Goal: Task Accomplishment & Management: Complete application form

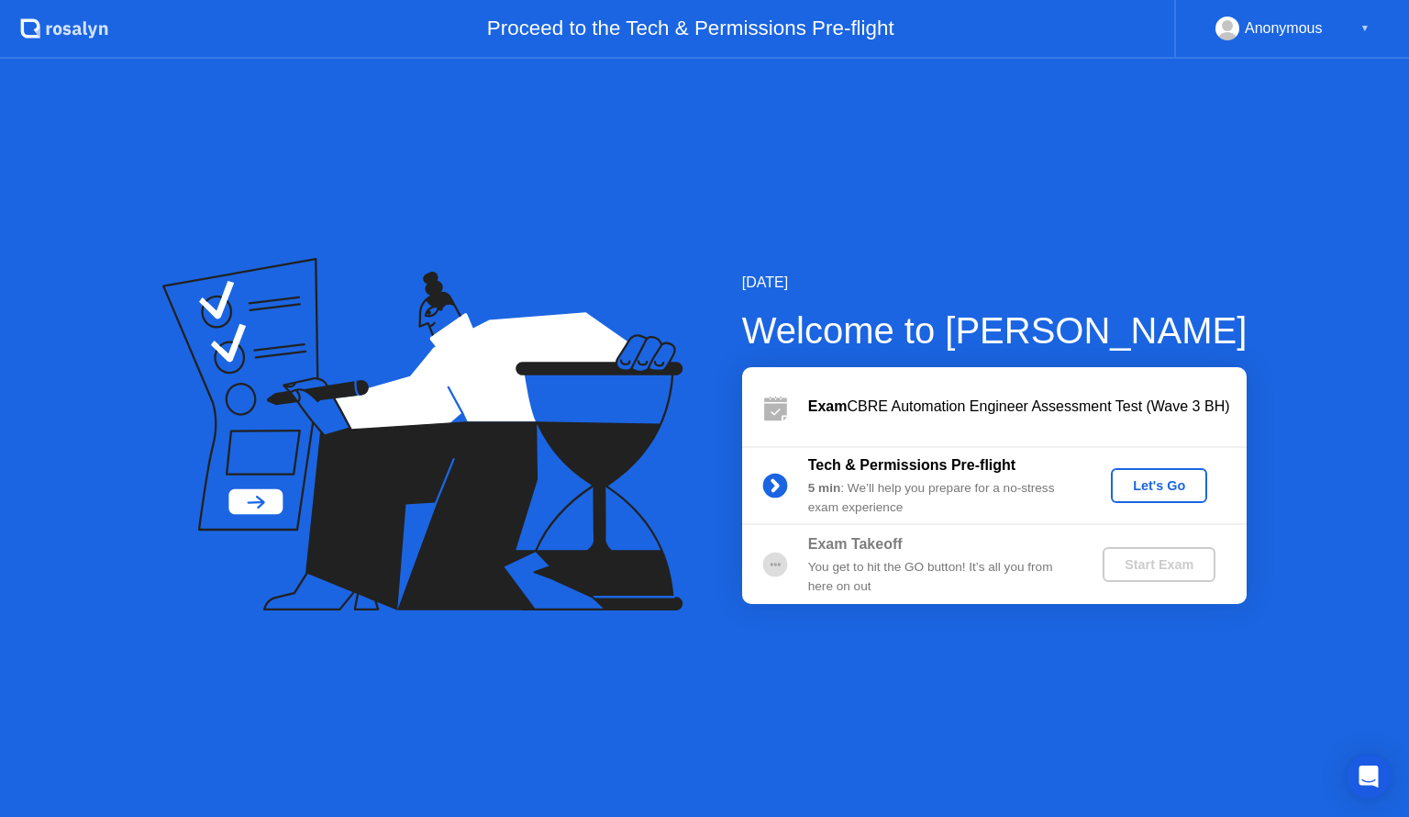
click at [850, 545] on div "Exam Takeoff" at bounding box center [940, 544] width 264 height 22
drag, startPoint x: 850, startPoint y: 563, endPoint x: 980, endPoint y: 586, distance: 131.4
click at [980, 586] on div "Exam Takeoff You get to hit the GO button! It’s all you from here on out" at bounding box center [940, 564] width 264 height 62
click at [1248, 26] on div "Anonymous" at bounding box center [1284, 29] width 78 height 24
click at [1367, 26] on div "▼" at bounding box center [1365, 29] width 9 height 24
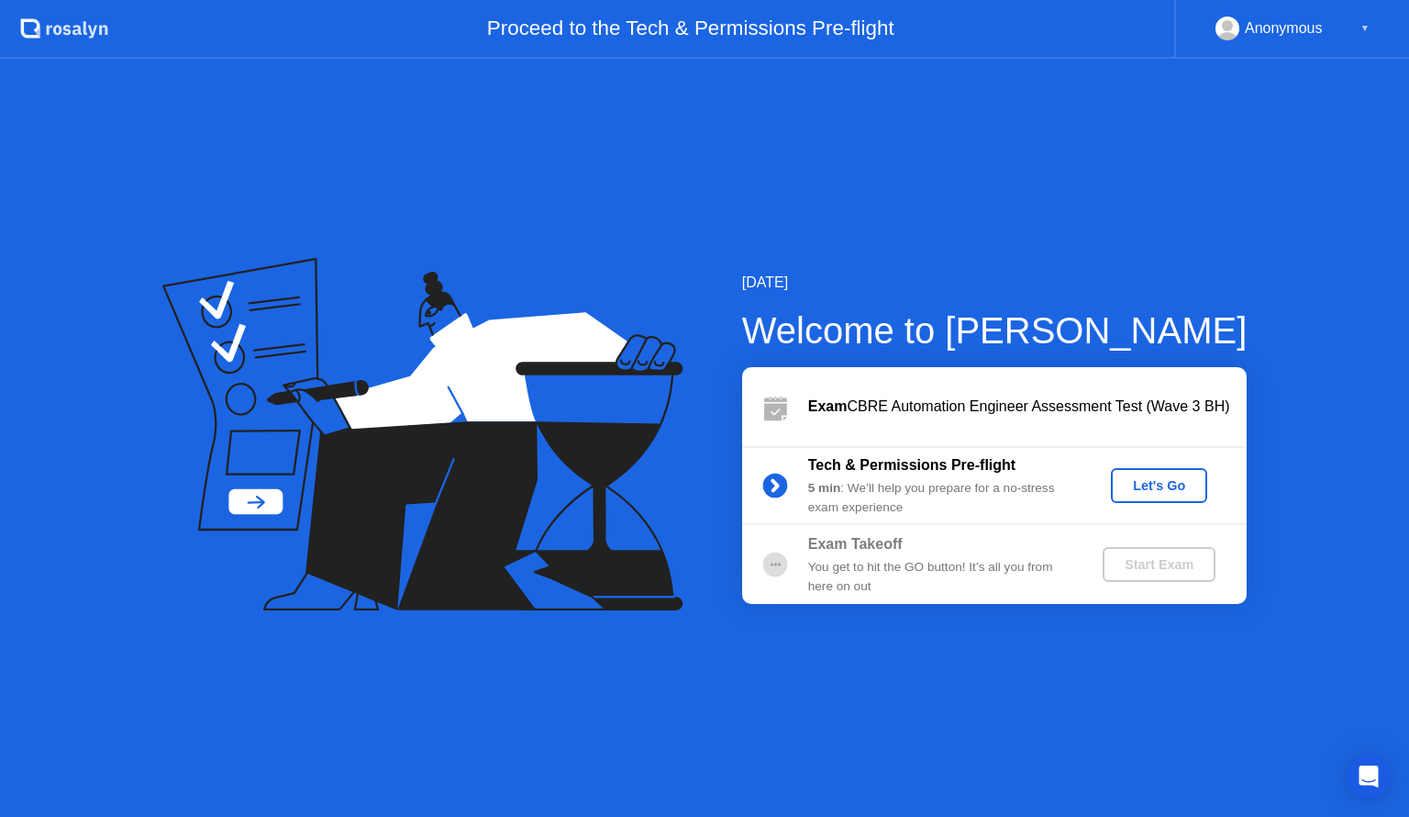
click at [1367, 26] on div "▼" at bounding box center [1365, 29] width 9 height 24
click at [1157, 495] on button "Let's Go" at bounding box center [1159, 485] width 96 height 35
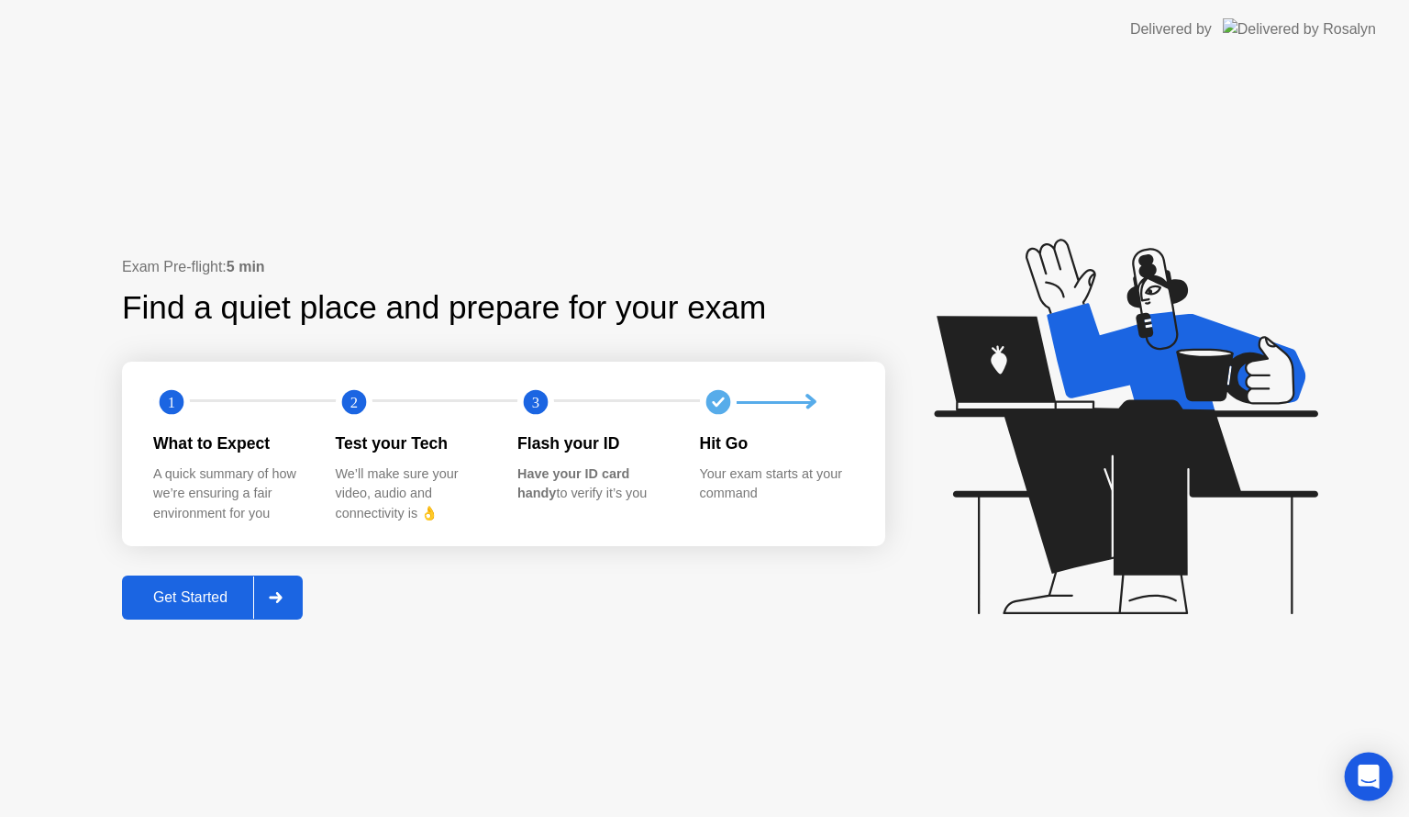
click at [1379, 787] on div "Open Intercom Messenger" at bounding box center [1369, 776] width 49 height 49
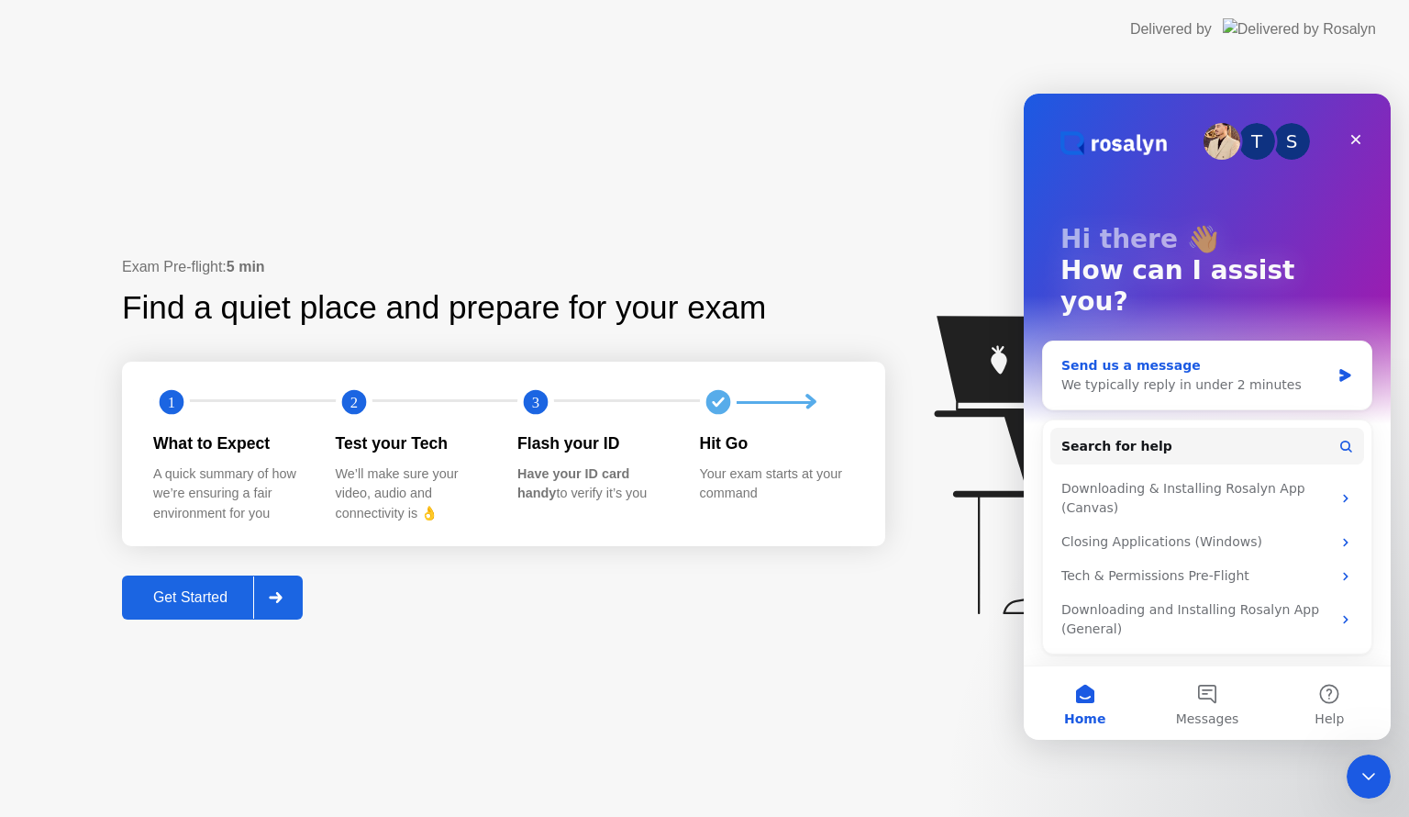
click at [1162, 356] on div "Send us a message" at bounding box center [1196, 365] width 269 height 19
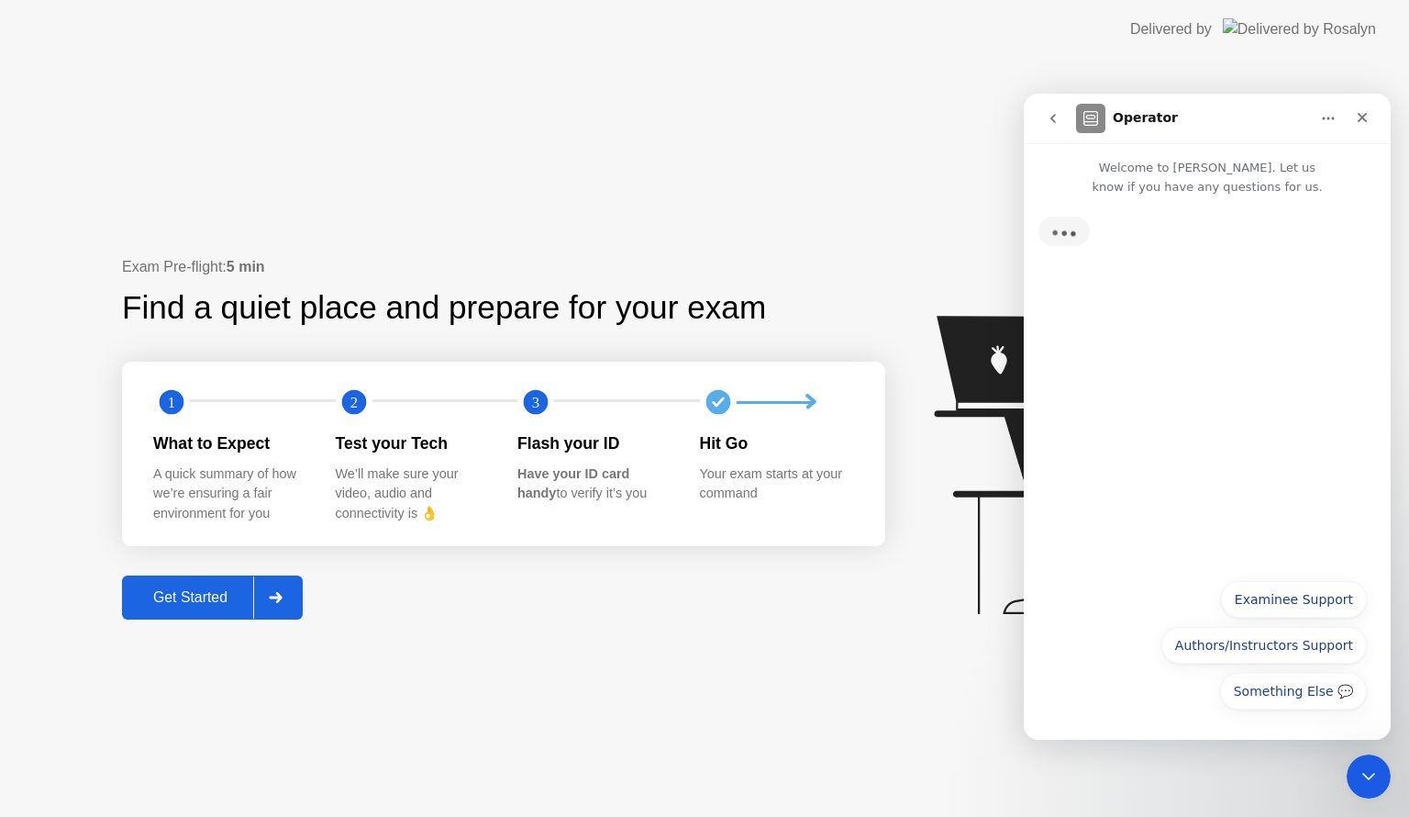
click at [1048, 116] on icon "go back" at bounding box center [1053, 118] width 15 height 15
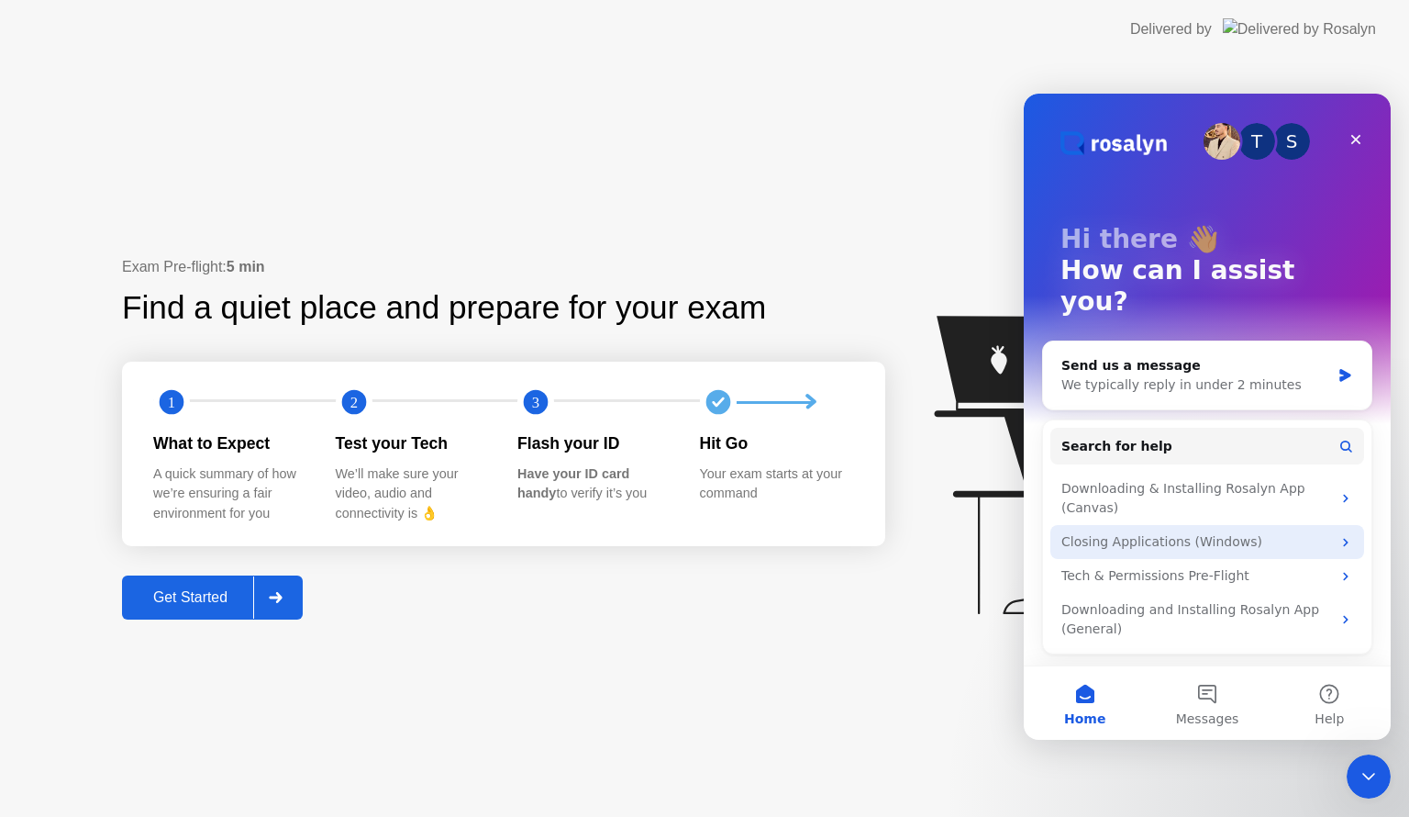
click at [1196, 532] on div "Closing Applications (Windows)" at bounding box center [1197, 541] width 270 height 19
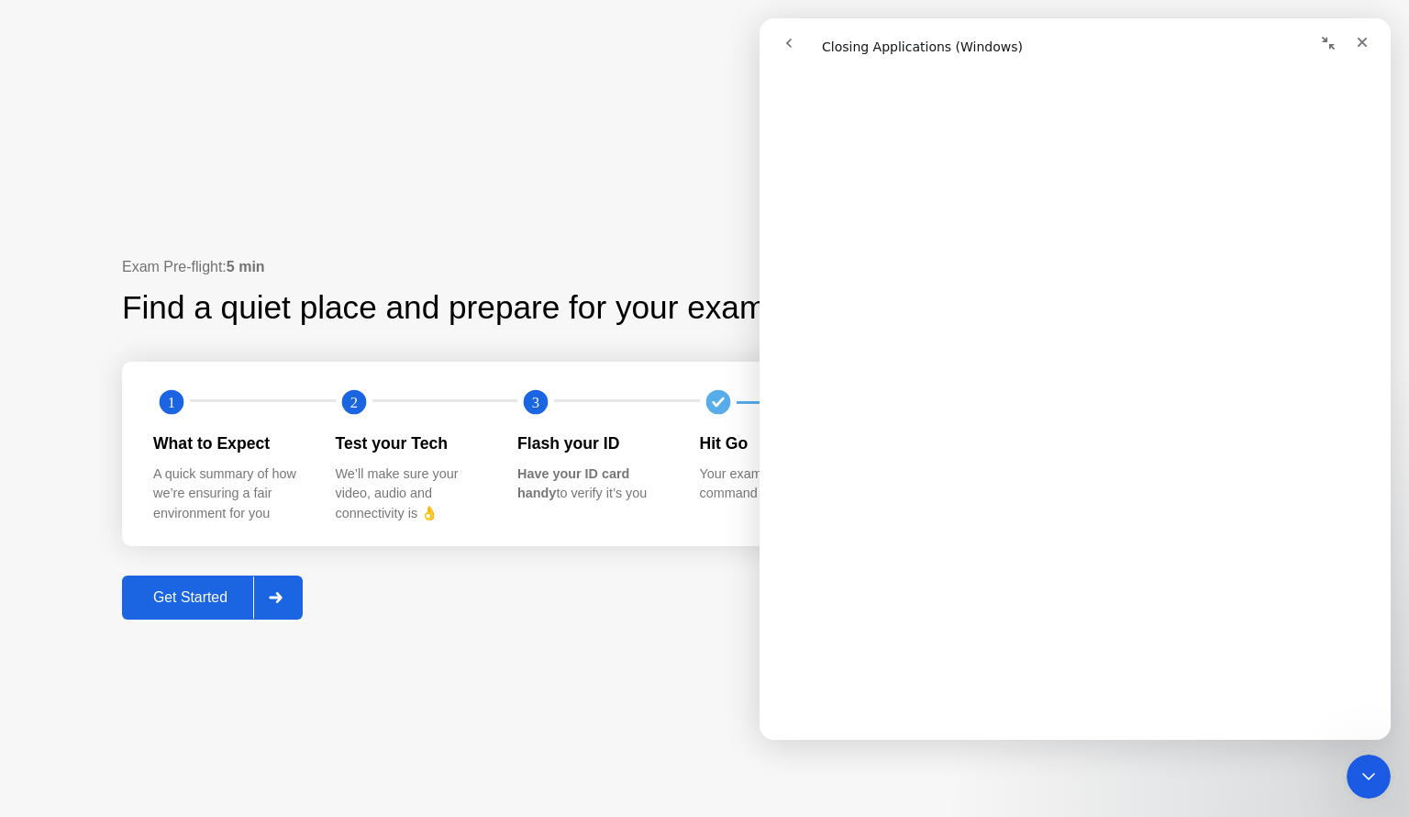
scroll to position [1063, 0]
click at [799, 46] on button "go back" at bounding box center [789, 43] width 35 height 35
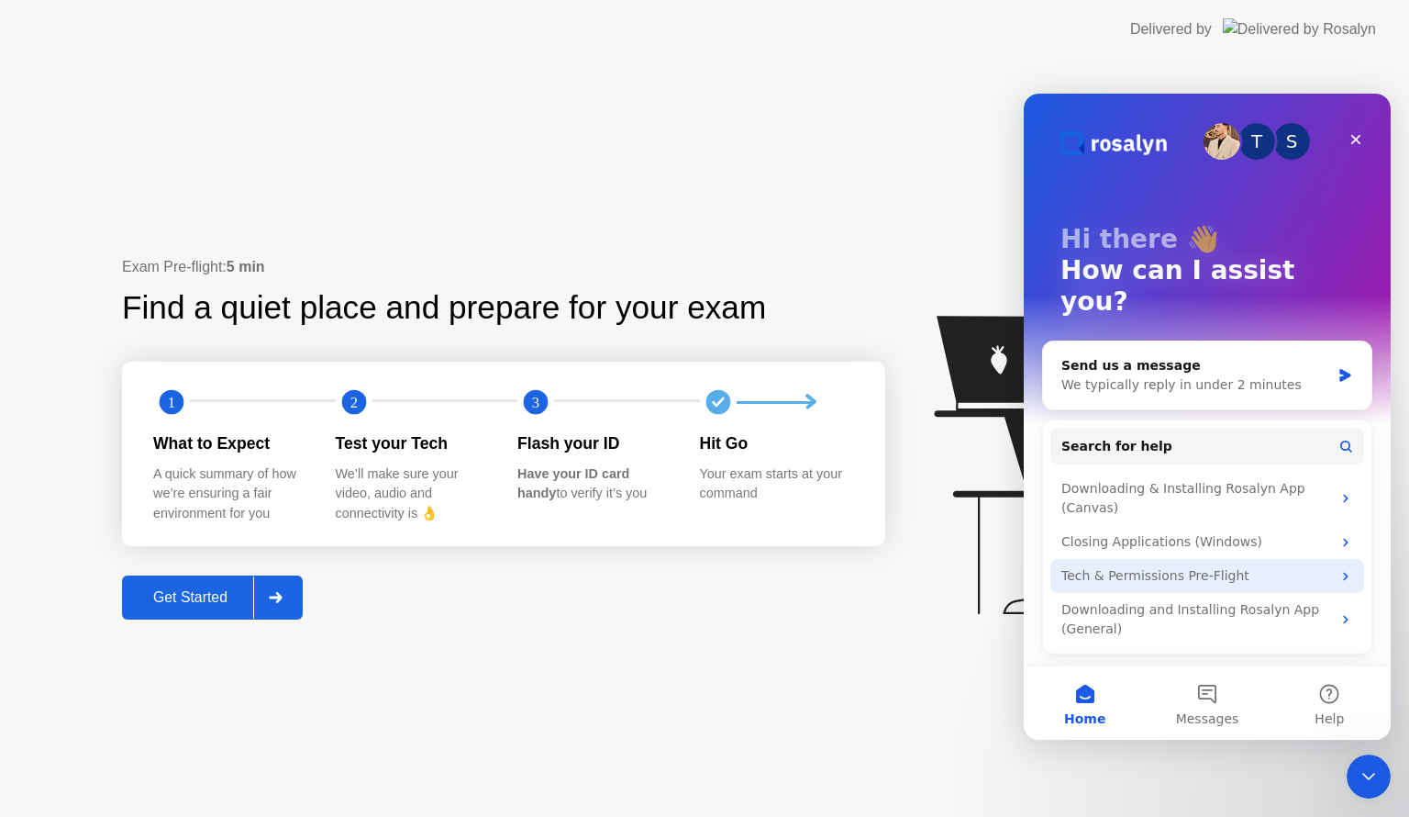
click at [1185, 566] on div "Tech & Permissions Pre-Flight" at bounding box center [1197, 575] width 270 height 19
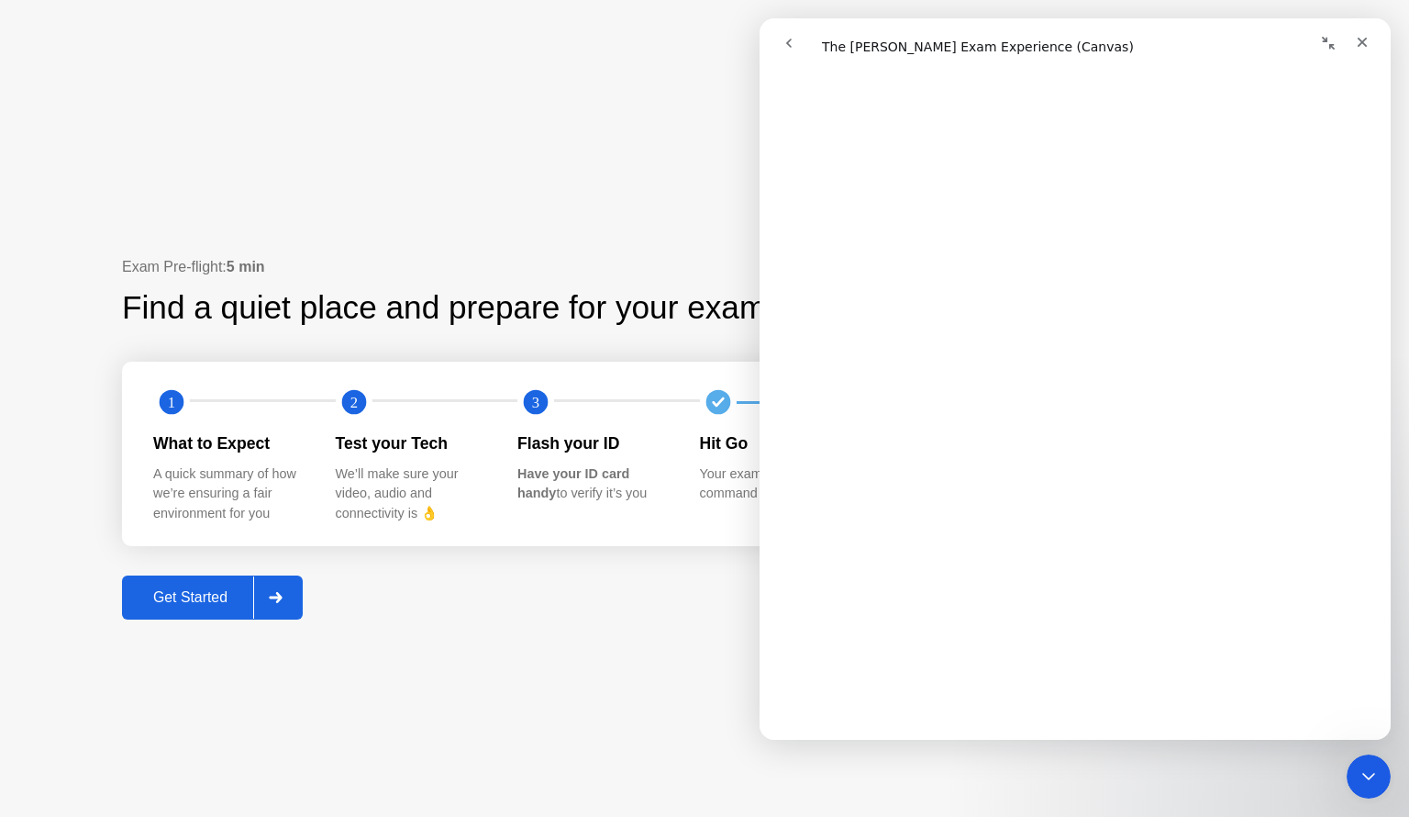
scroll to position [1056, 0]
click at [560, 649] on div "Exam Pre-flight: 5 min Find a quiet place and prepare for your exam 1 2 3 What …" at bounding box center [704, 438] width 1409 height 758
click at [1360, 36] on icon "Close" at bounding box center [1362, 42] width 15 height 15
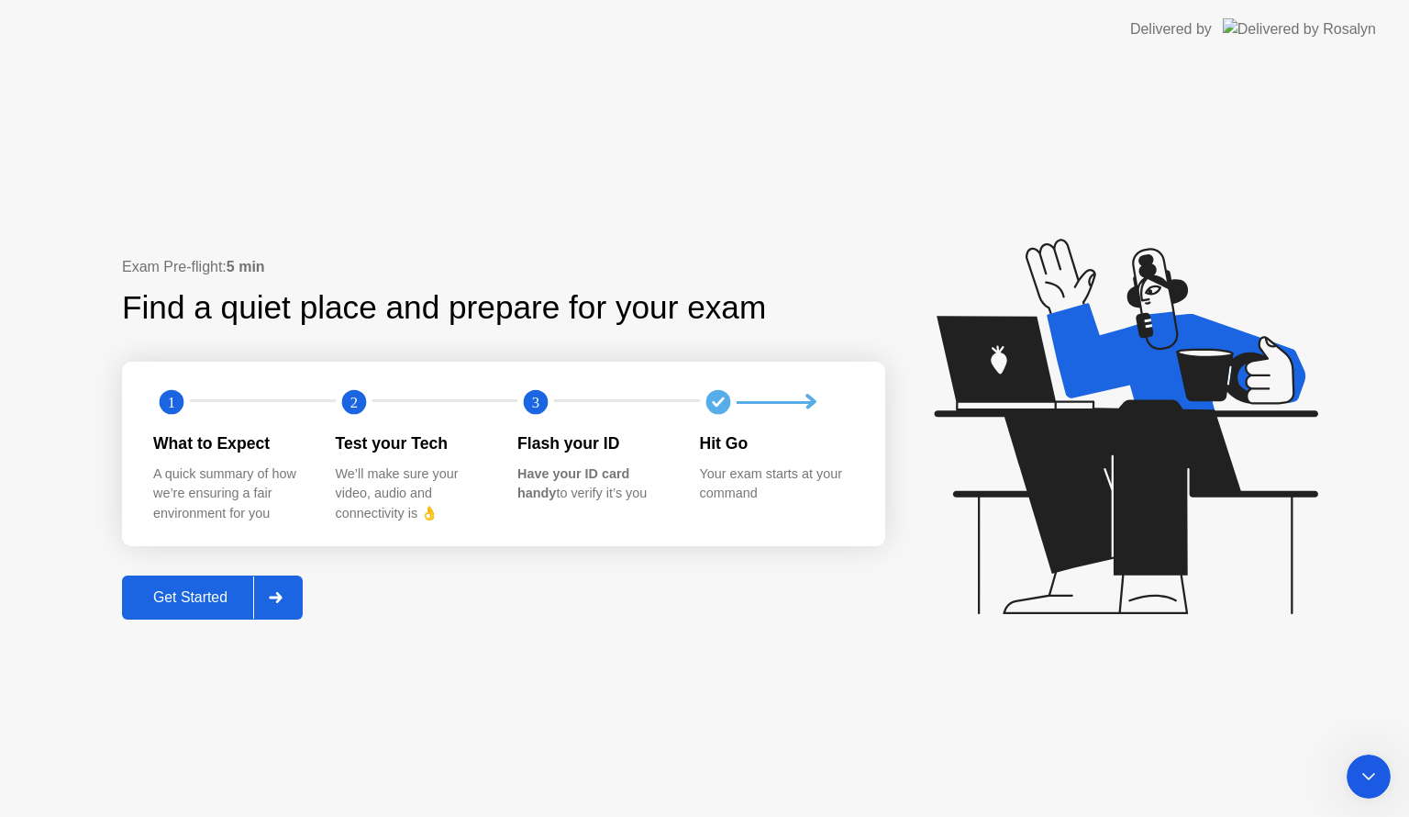
scroll to position [0, 0]
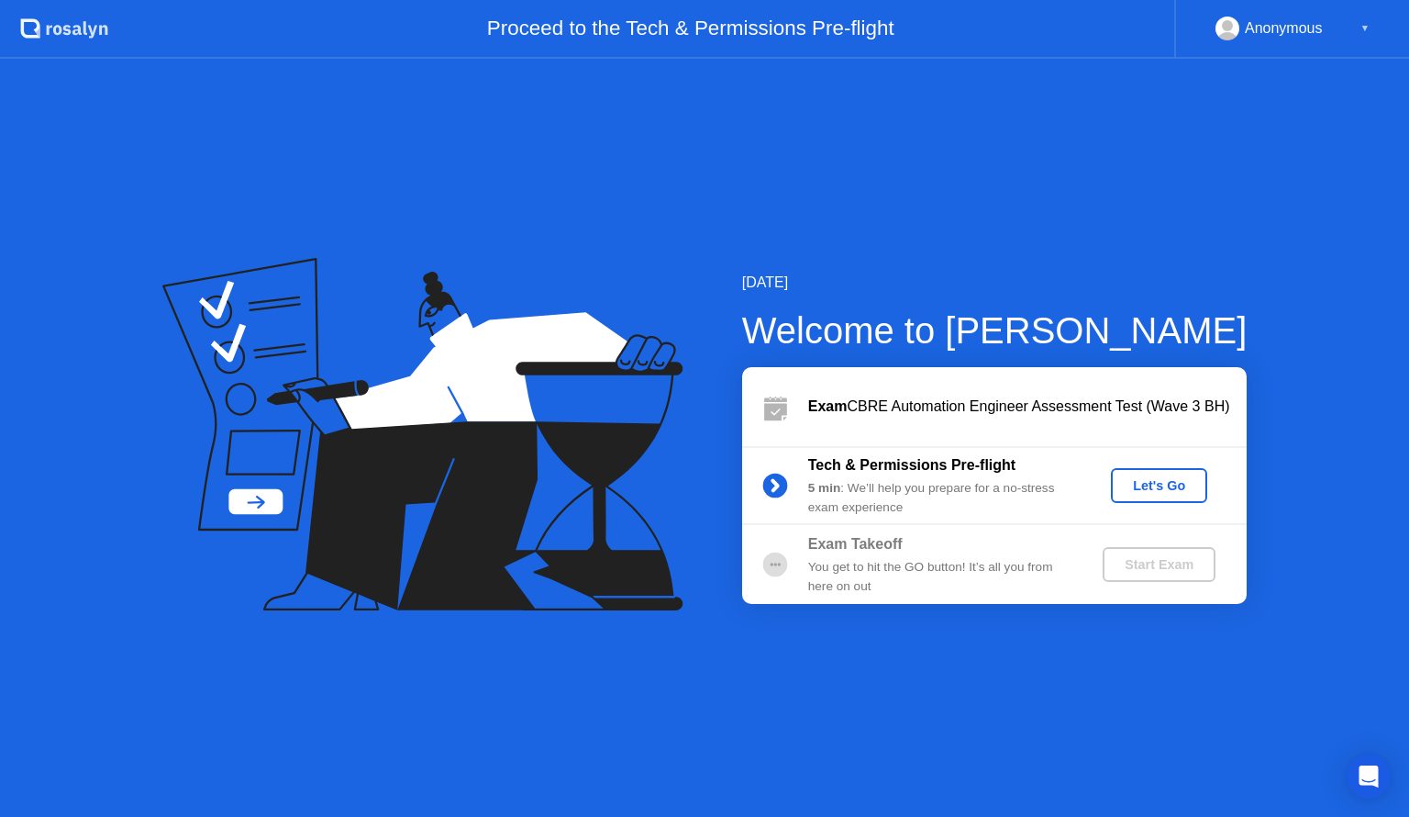
click at [897, 543] on b "Exam Takeoff" at bounding box center [855, 544] width 94 height 16
click at [780, 414] on icon at bounding box center [775, 411] width 23 height 17
click at [779, 414] on icon at bounding box center [775, 411] width 23 height 17
click at [778, 409] on icon at bounding box center [775, 411] width 23 height 17
click at [777, 407] on icon at bounding box center [775, 411] width 23 height 17
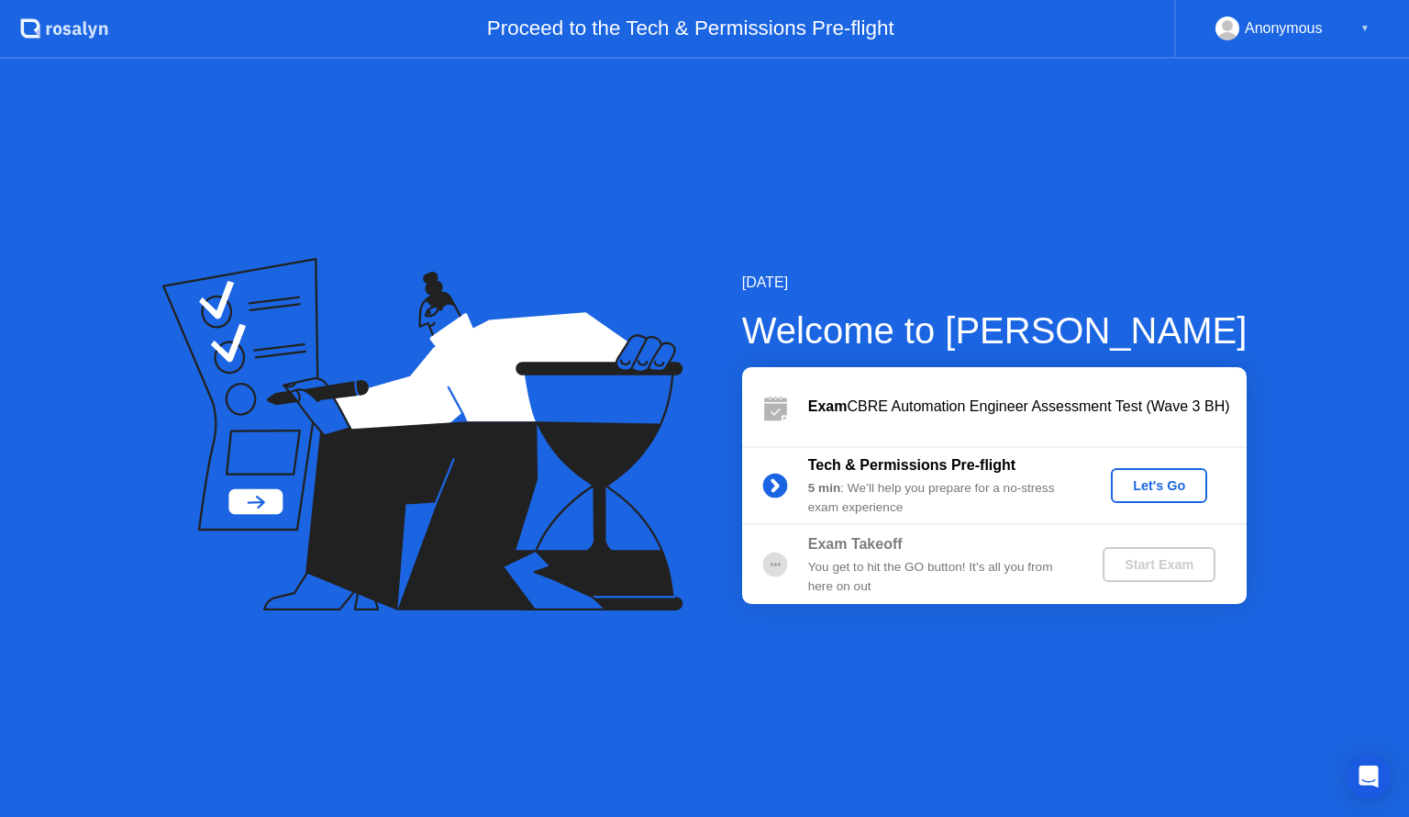
click at [777, 407] on icon at bounding box center [775, 411] width 23 height 17
click at [1272, 43] on div "Anonymous ▼" at bounding box center [1291, 29] width 235 height 59
click at [1187, 478] on div "Let's Go" at bounding box center [1159, 485] width 82 height 15
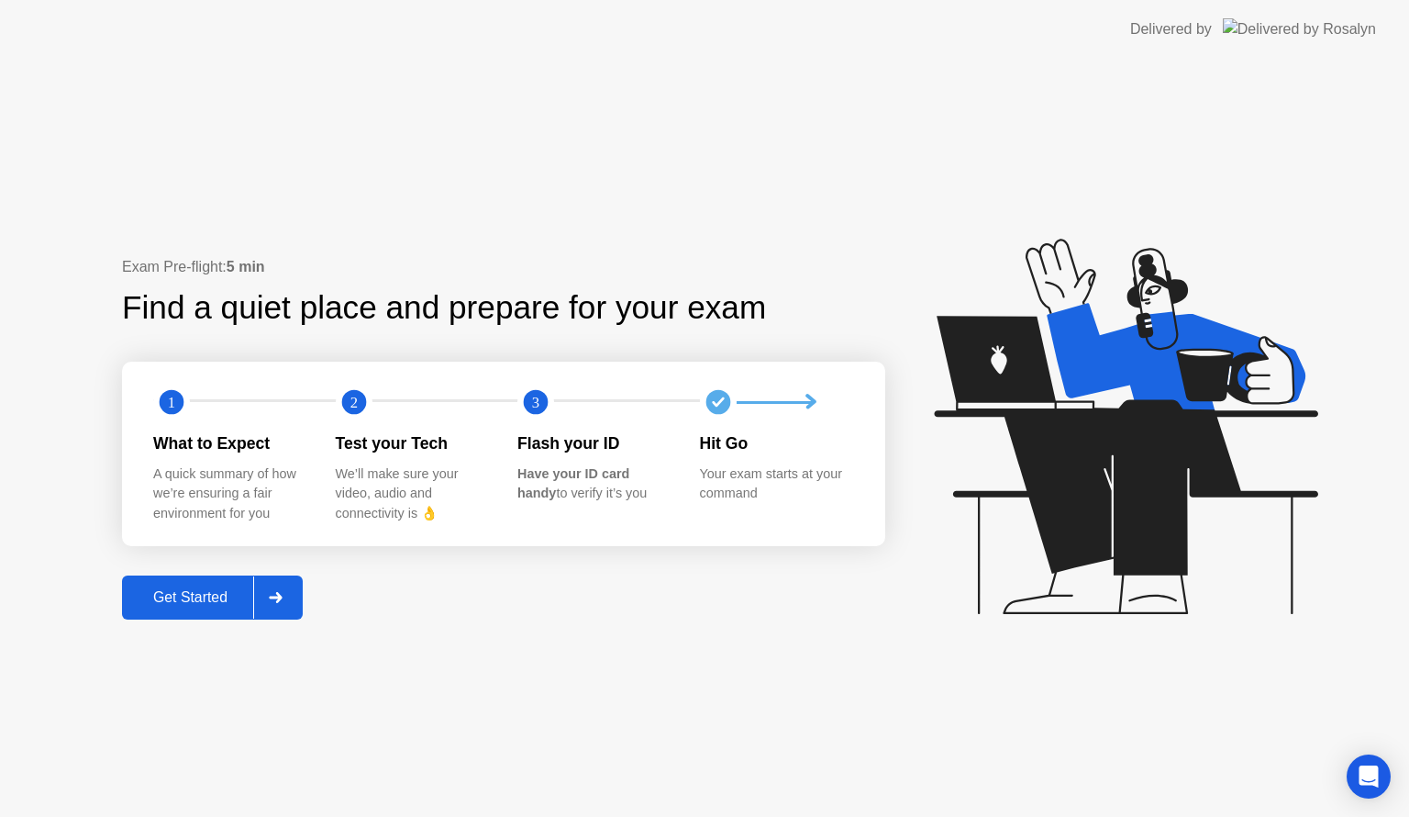
click at [287, 604] on div at bounding box center [275, 597] width 44 height 42
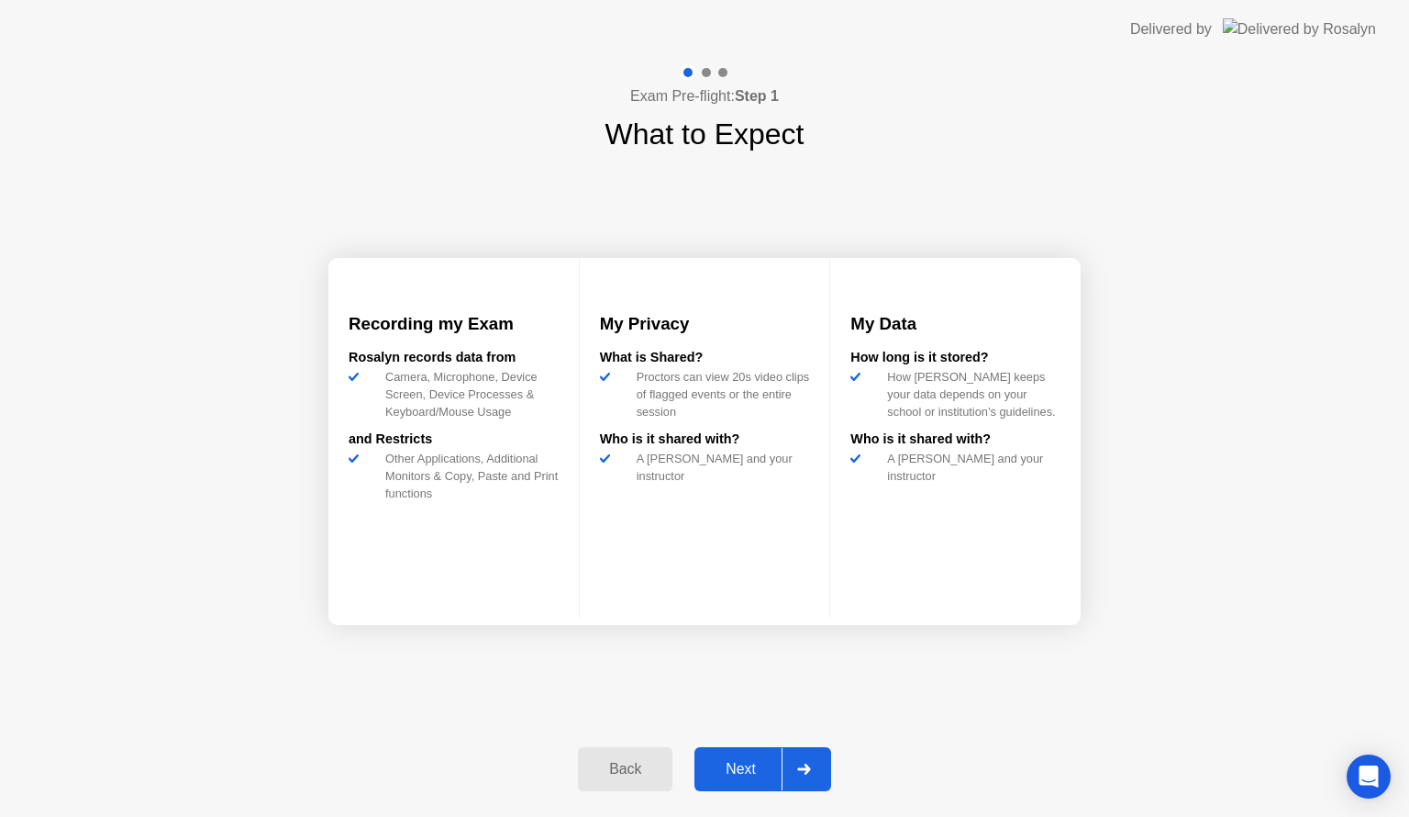
click at [823, 767] on div at bounding box center [804, 769] width 44 height 42
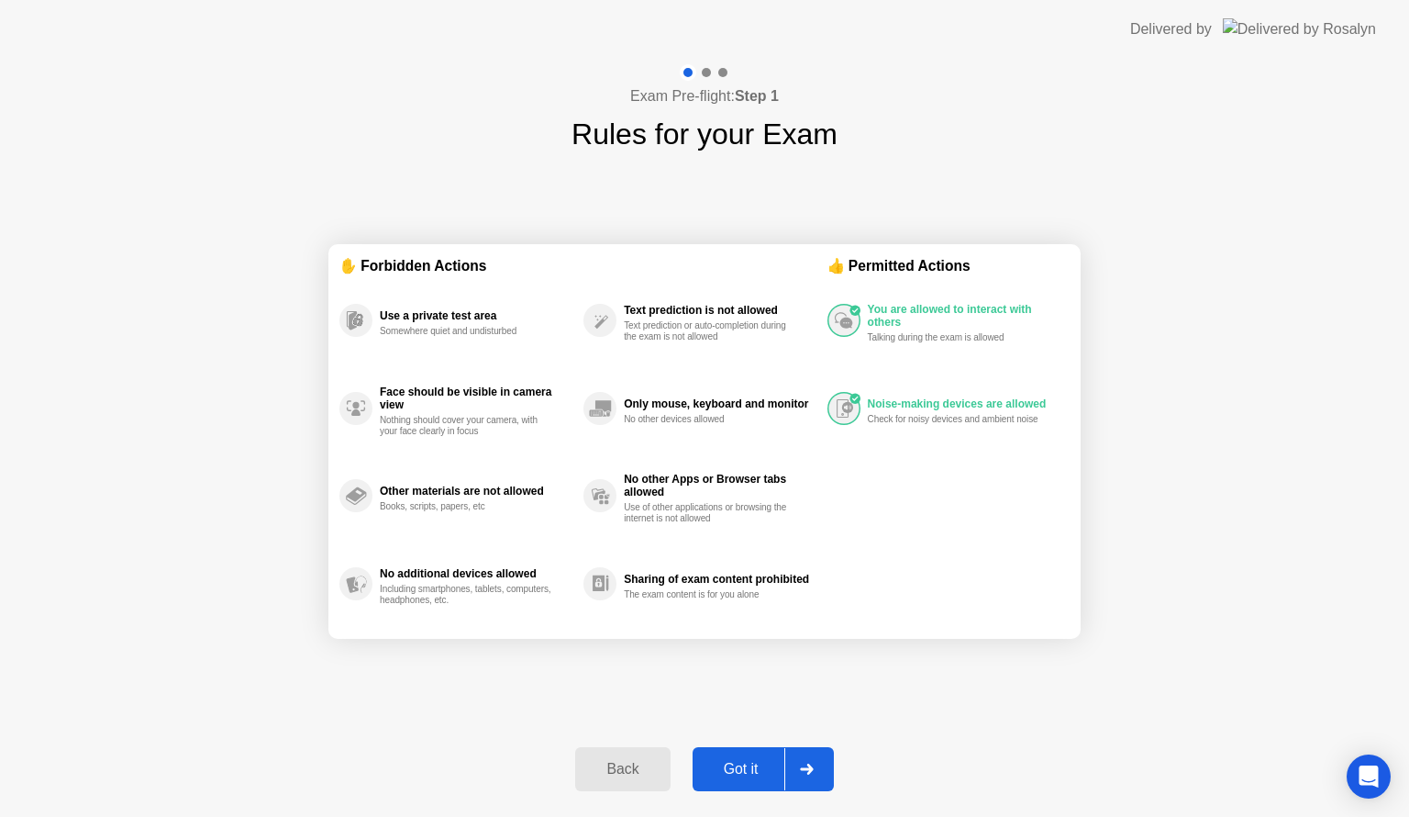
click at [813, 787] on div at bounding box center [806, 769] width 44 height 42
select select "**********"
select select "*******"
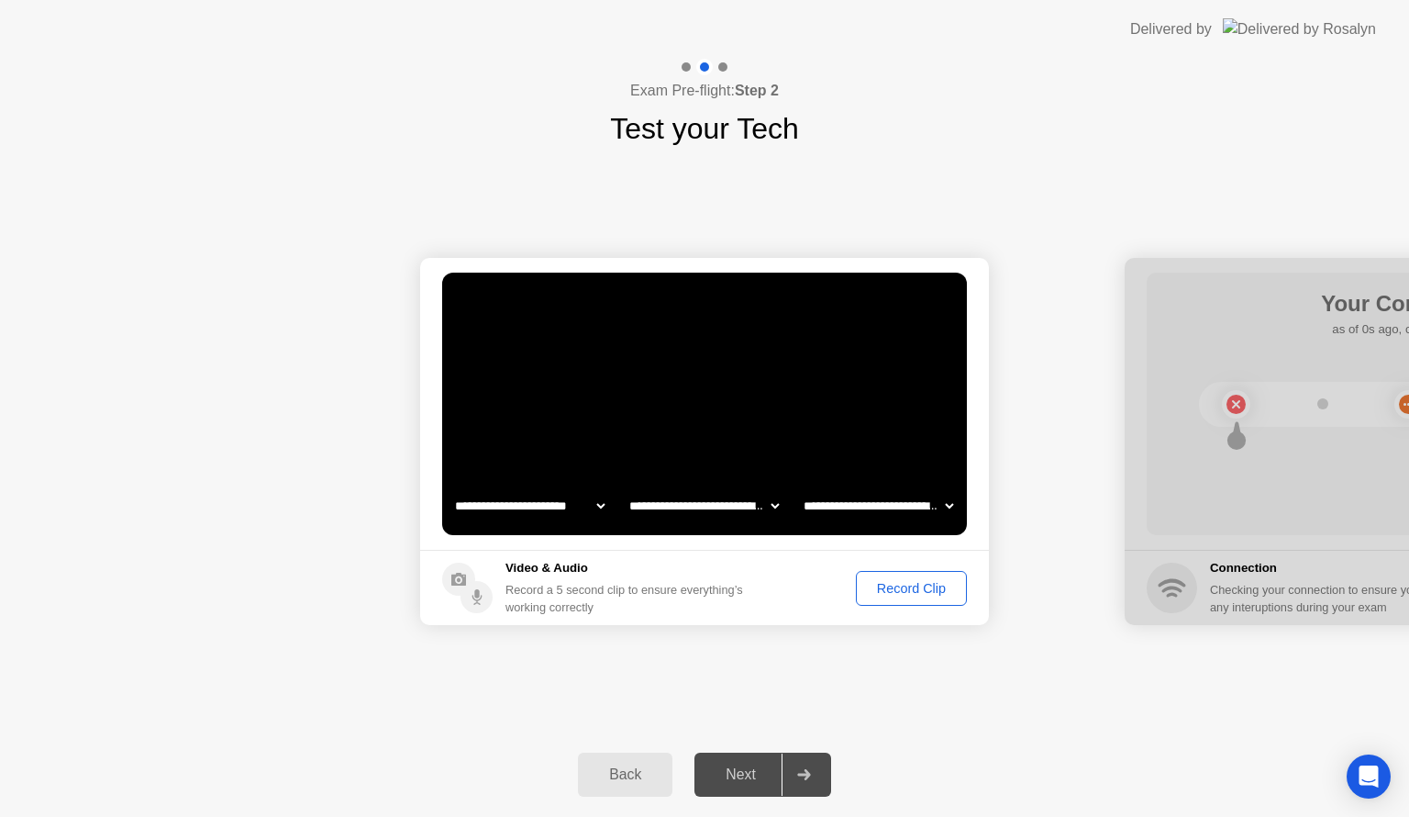
click at [776, 782] on div "Next" at bounding box center [741, 774] width 82 height 17
click at [718, 772] on div "Next" at bounding box center [741, 774] width 82 height 17
click at [928, 595] on div "Record Clip" at bounding box center [911, 588] width 98 height 15
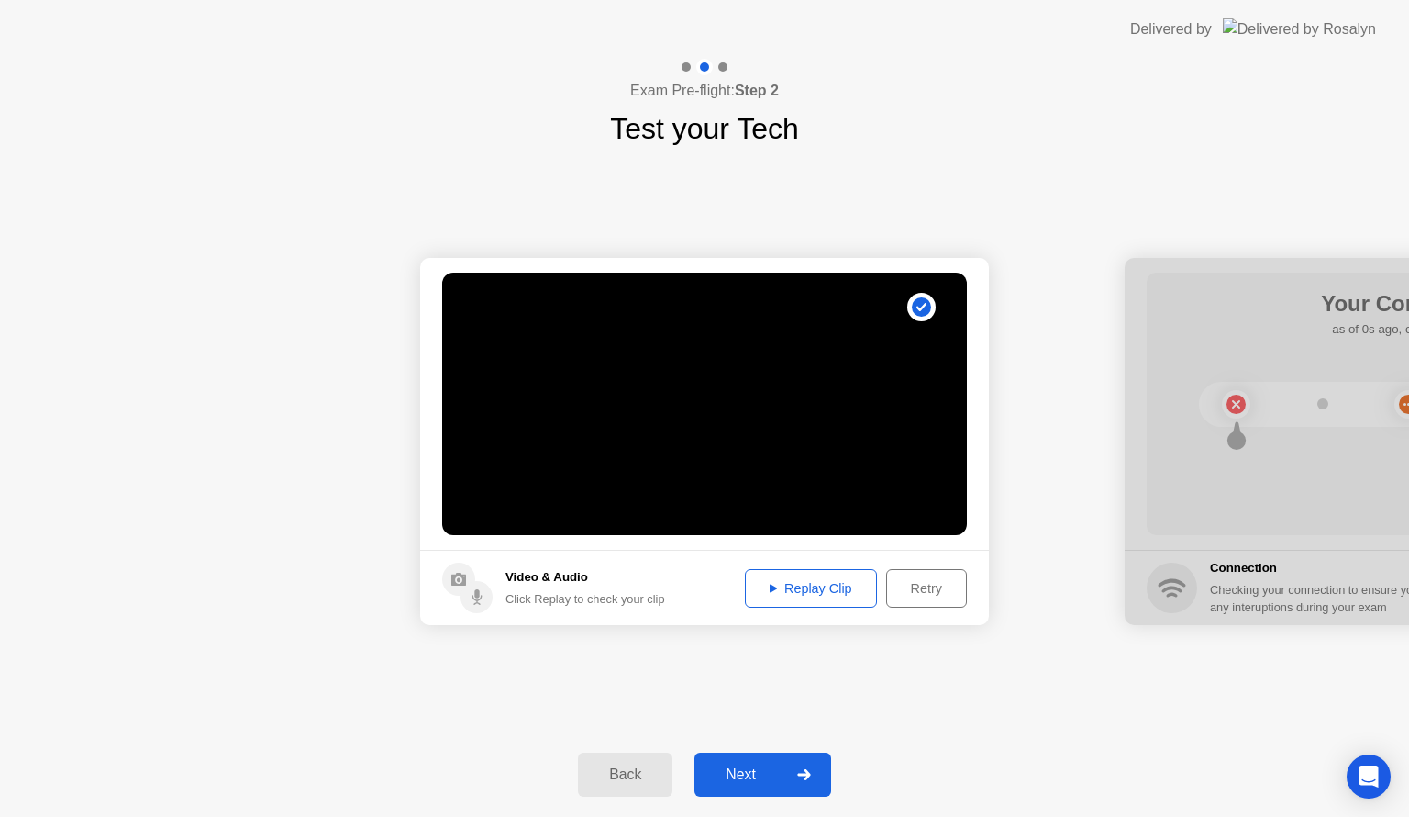
click at [737, 766] on div "Next" at bounding box center [741, 774] width 82 height 17
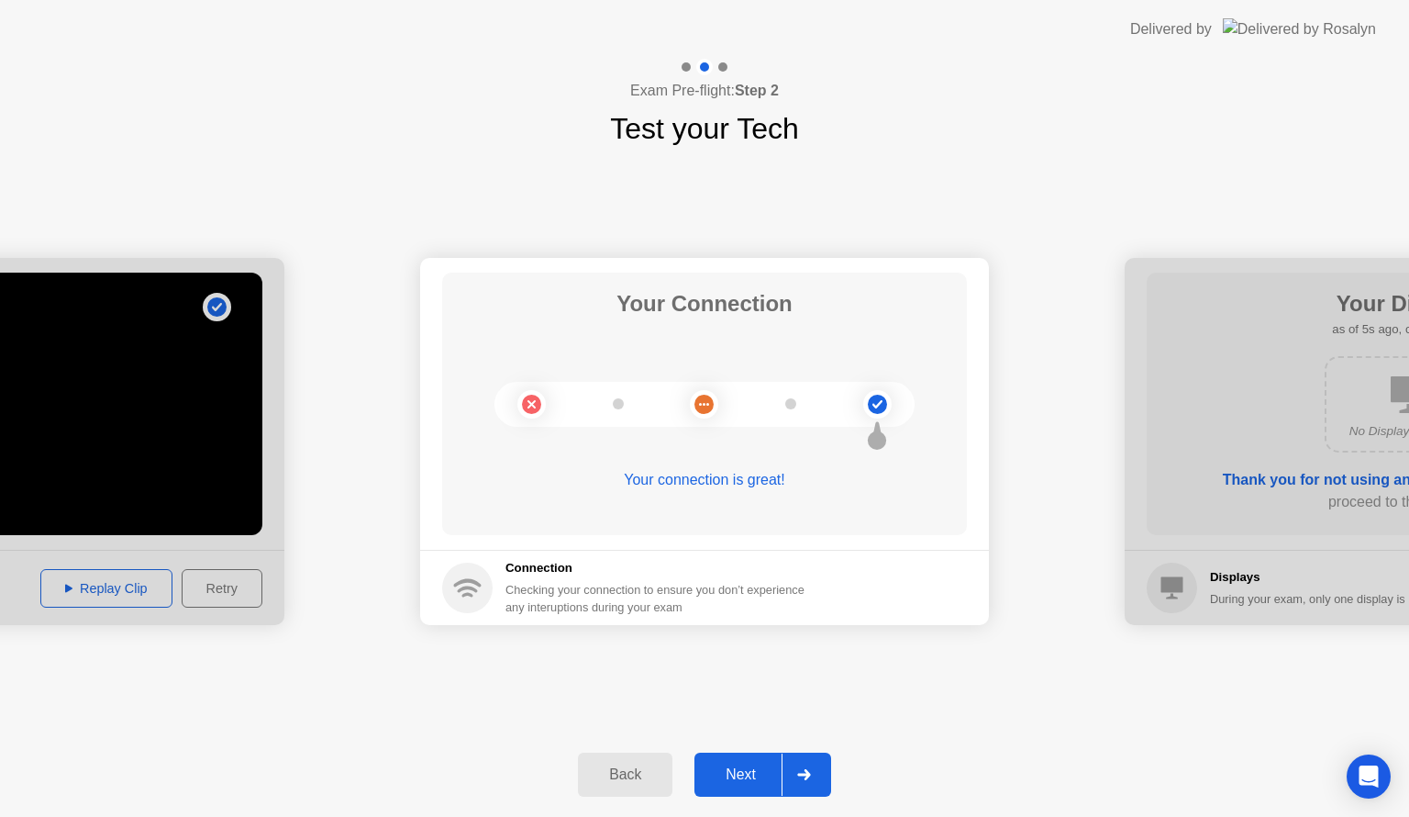
click at [817, 767] on div at bounding box center [804, 774] width 44 height 42
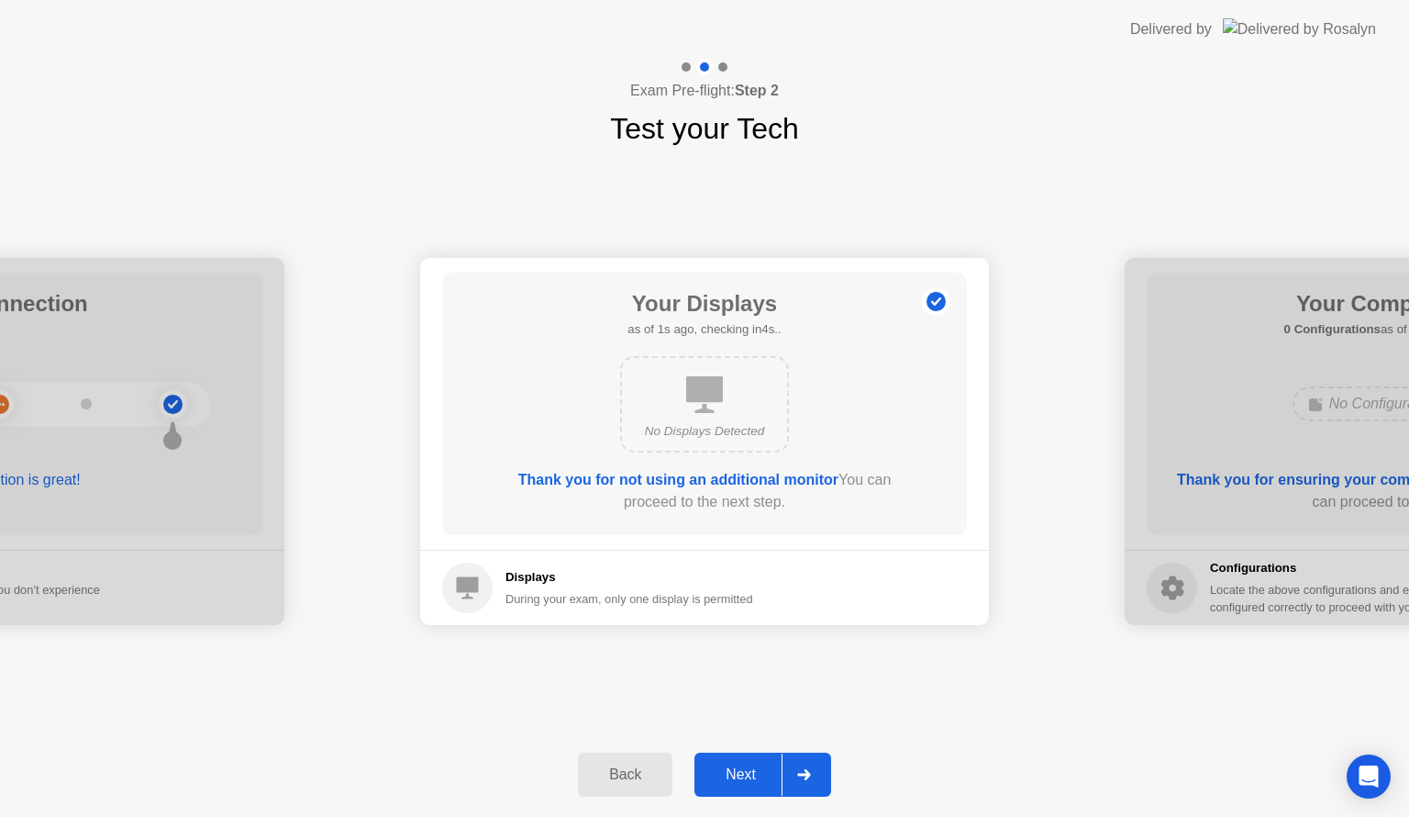
click at [817, 767] on div at bounding box center [804, 774] width 44 height 42
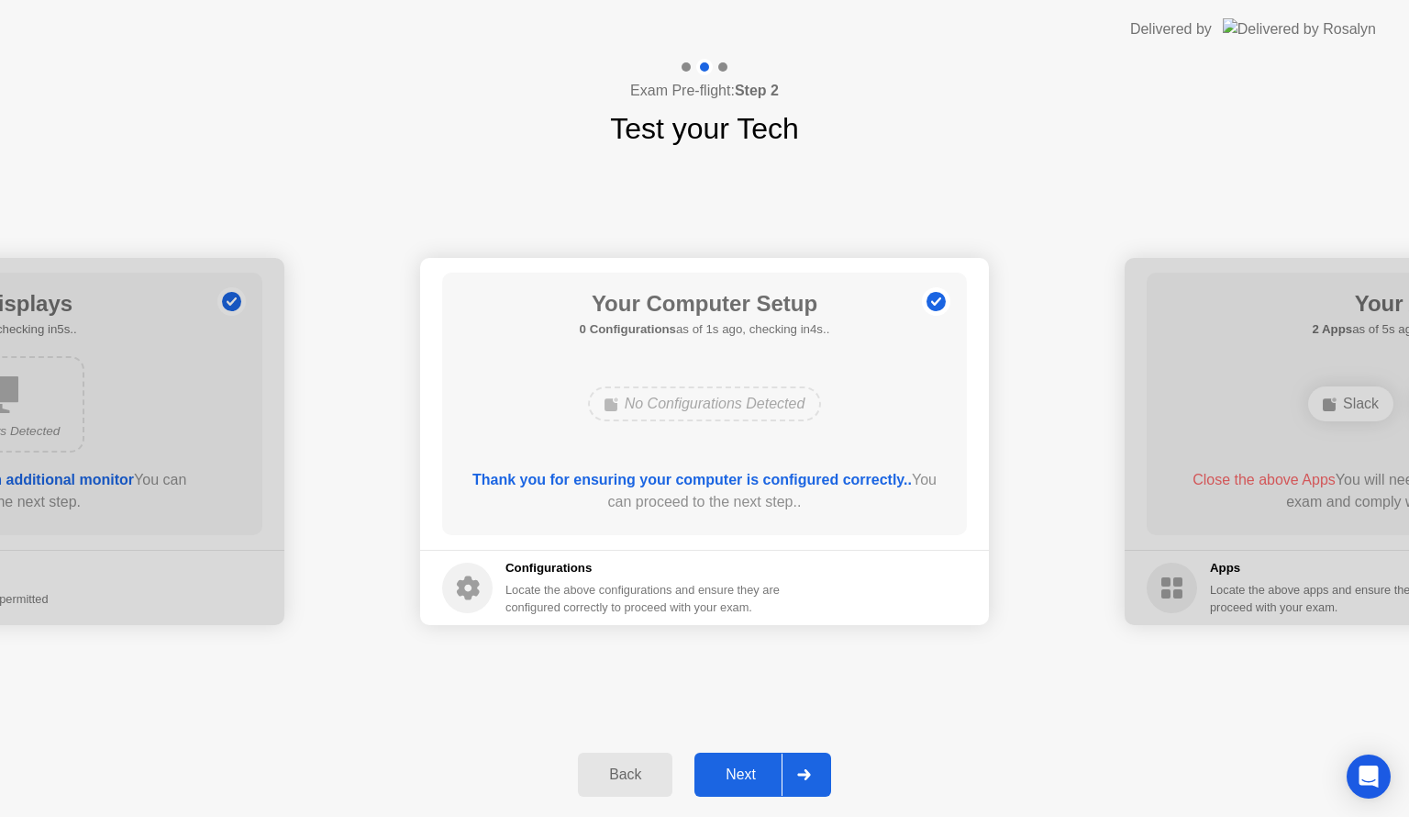
click at [817, 767] on div at bounding box center [804, 774] width 44 height 42
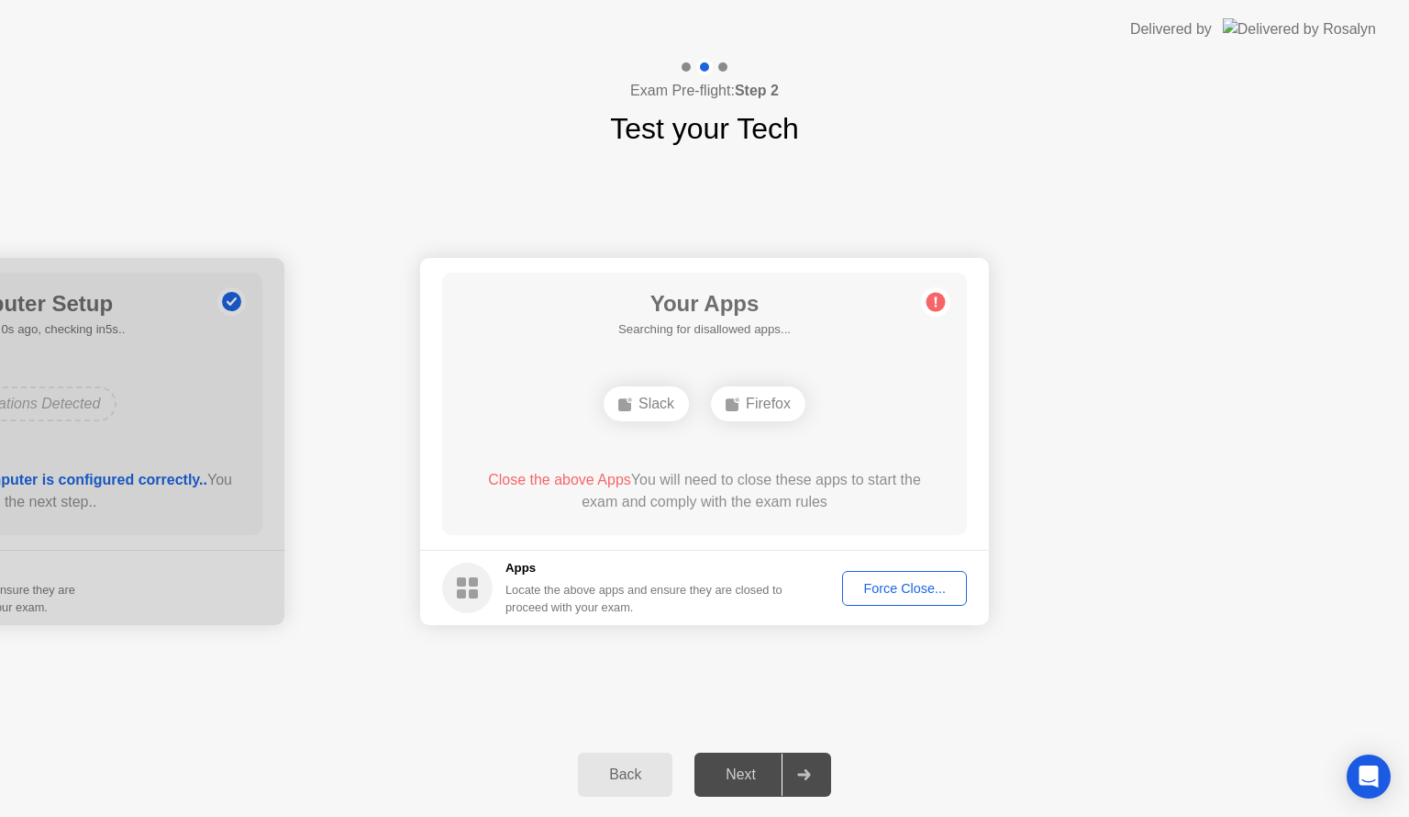
click at [866, 581] on div "Force Close..." at bounding box center [905, 588] width 112 height 15
click at [802, 766] on div at bounding box center [804, 774] width 44 height 42
click at [886, 584] on div "Force Close..." at bounding box center [905, 588] width 112 height 15
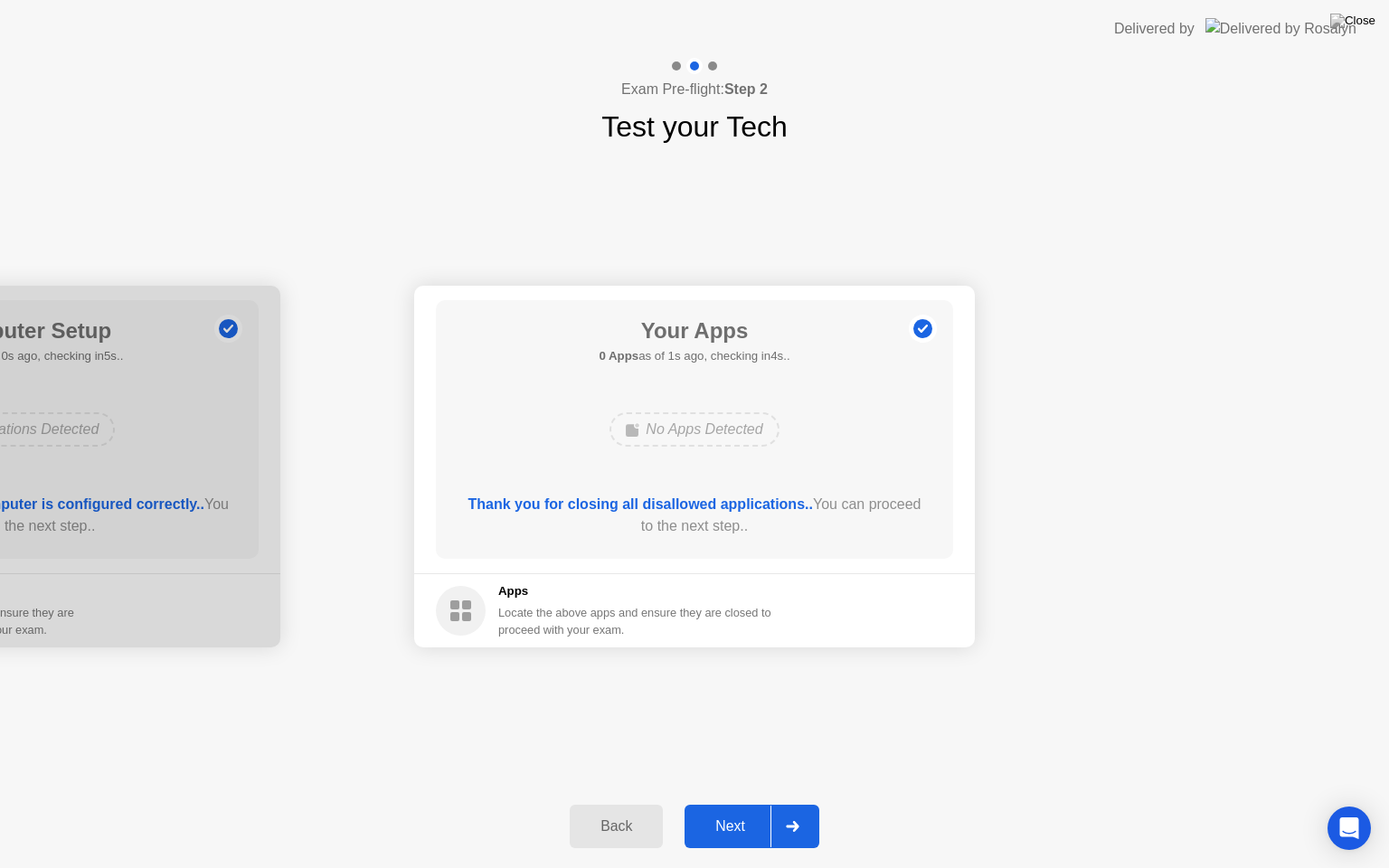
click at [743, 804] on button "Next" at bounding box center [752, 827] width 135 height 43
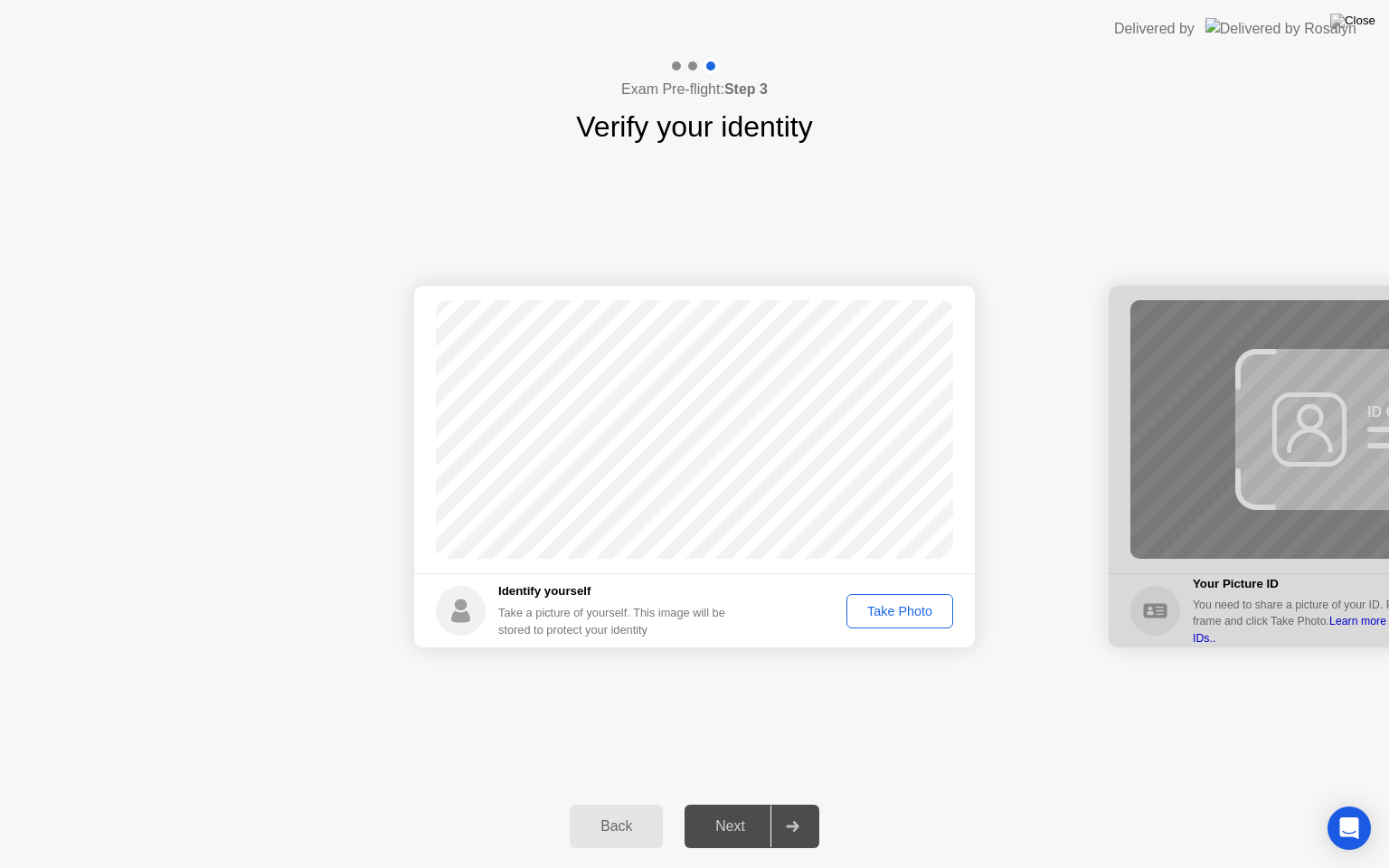
click at [925, 595] on button "Take Photo" at bounding box center [900, 611] width 106 height 34
click at [917, 604] on div "Retake" at bounding box center [912, 611] width 71 height 15
click at [889, 604] on div "Take Photo" at bounding box center [899, 611] width 94 height 15
click at [754, 804] on div "Next" at bounding box center [730, 826] width 81 height 17
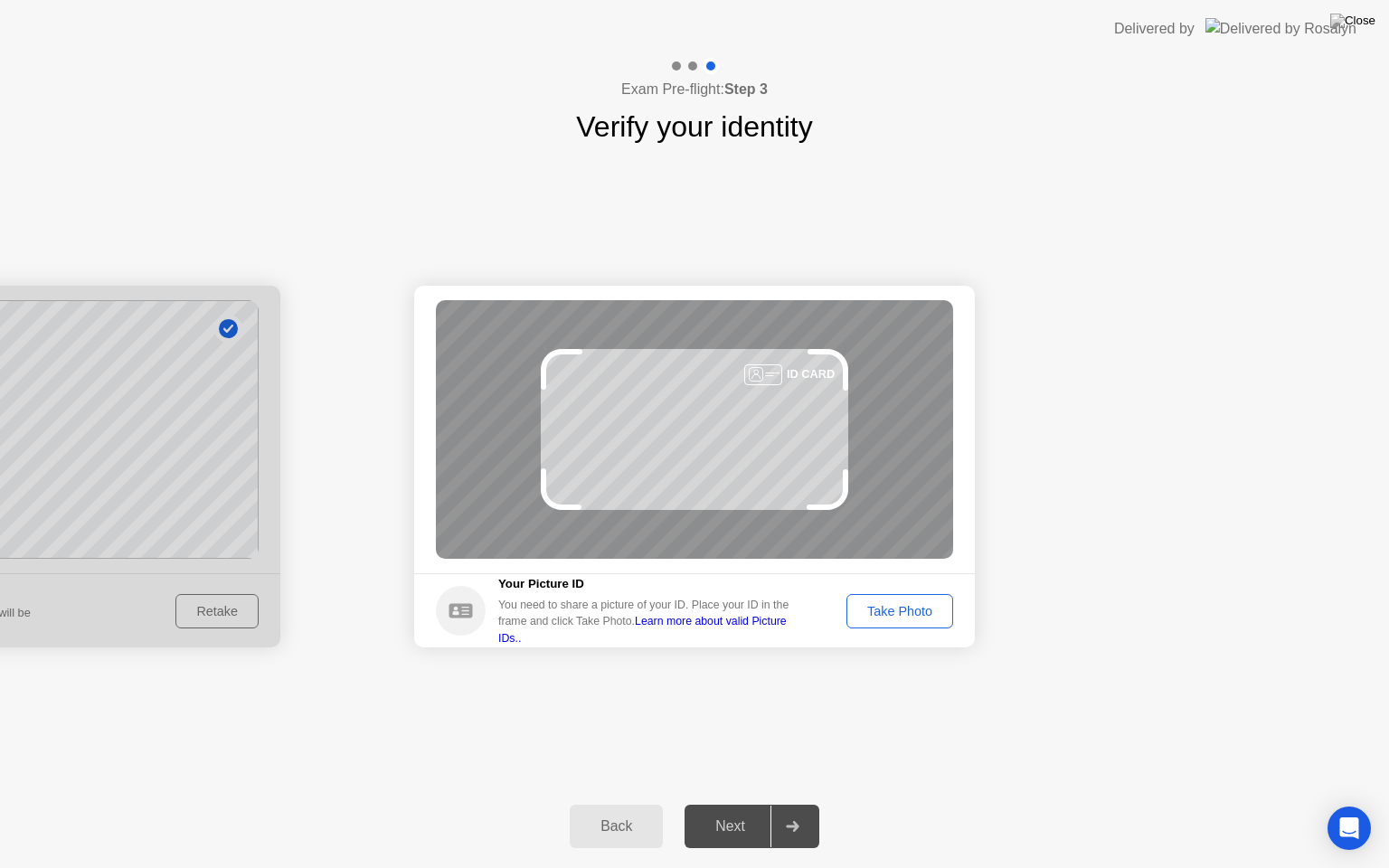
click at [926, 616] on div "Take Photo" at bounding box center [899, 611] width 94 height 15
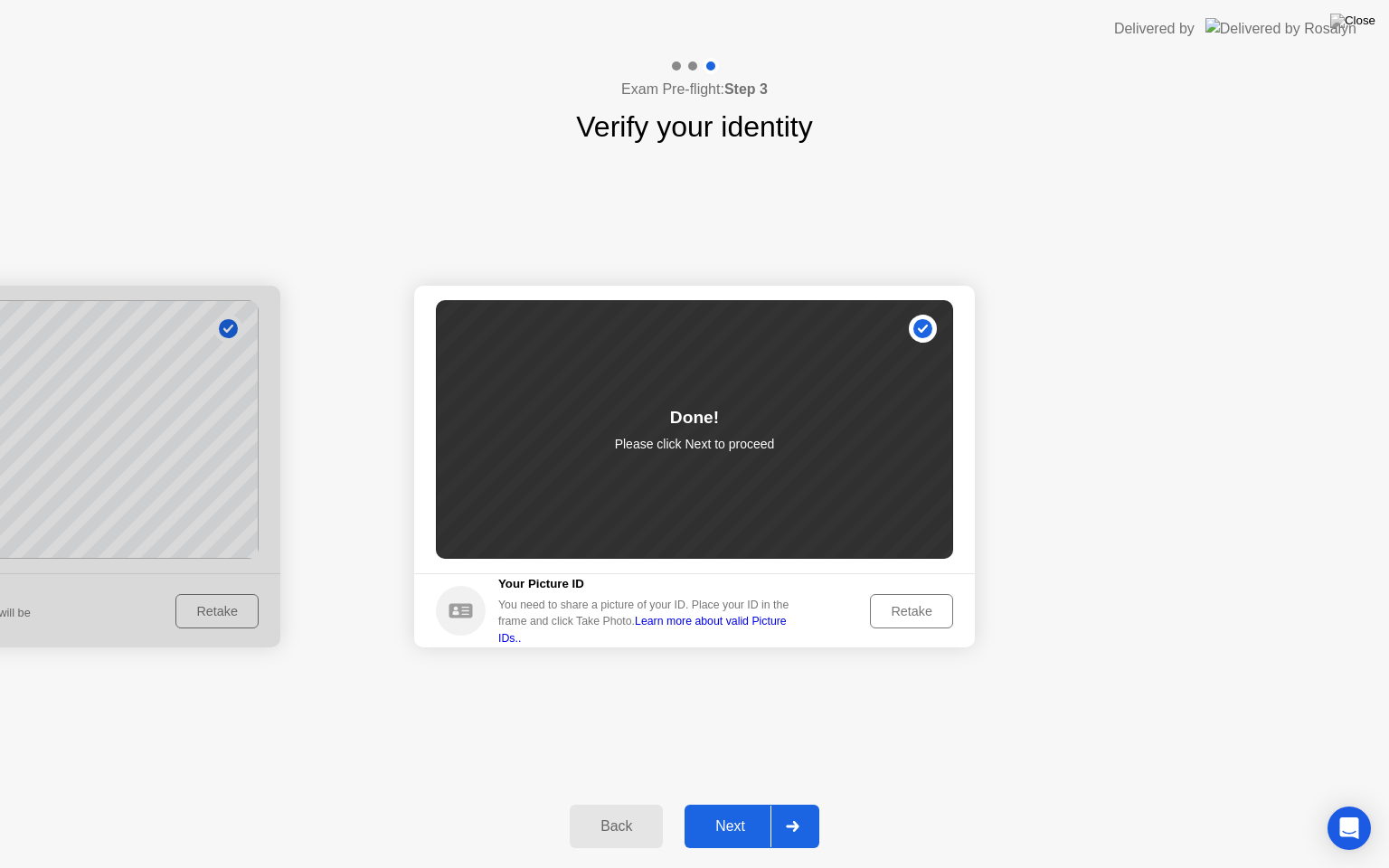
click at [912, 614] on div "Retake" at bounding box center [912, 611] width 71 height 15
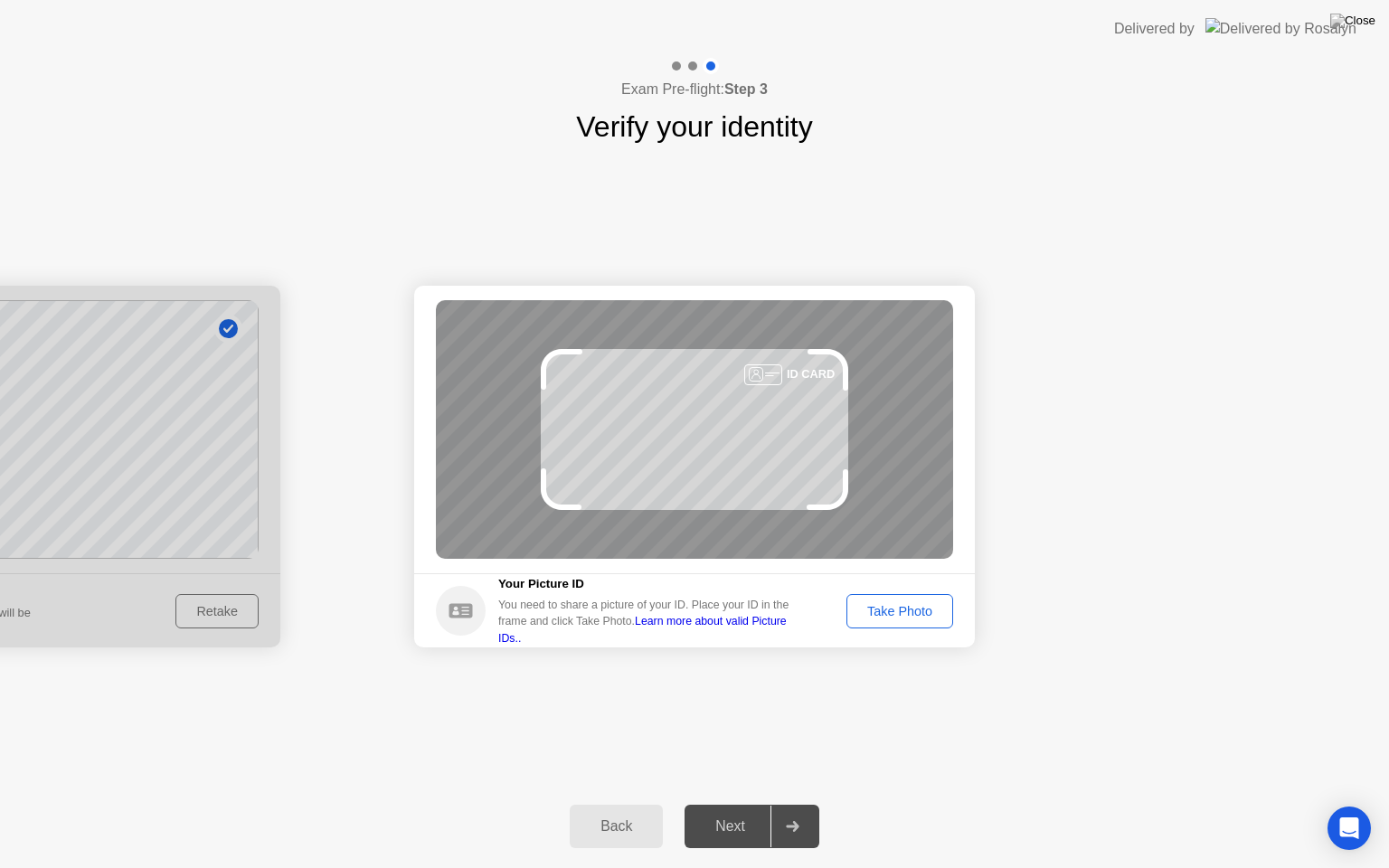
click at [912, 613] on div "Take Photo" at bounding box center [899, 611] width 94 height 15
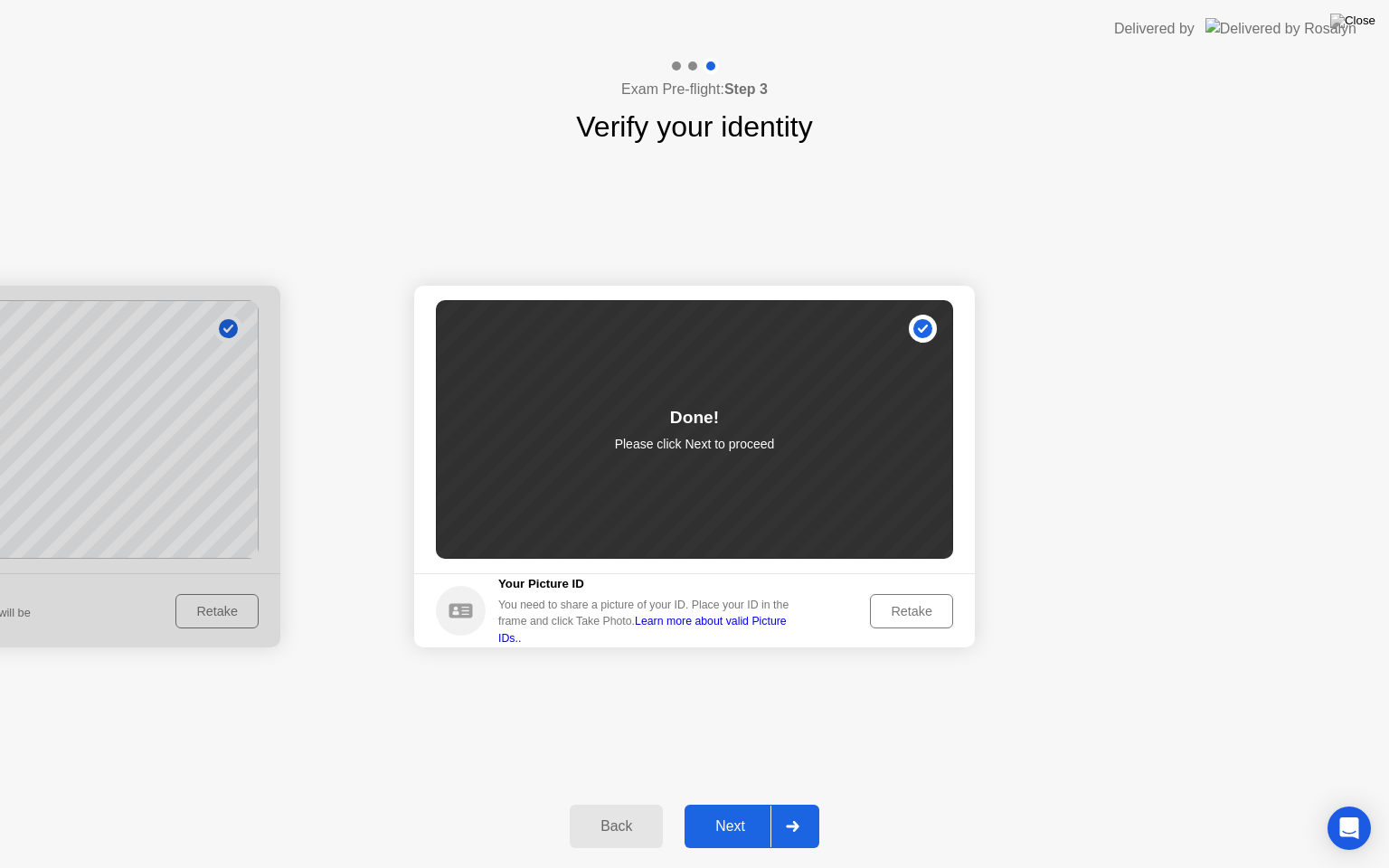
click at [799, 804] on div at bounding box center [793, 826] width 43 height 41
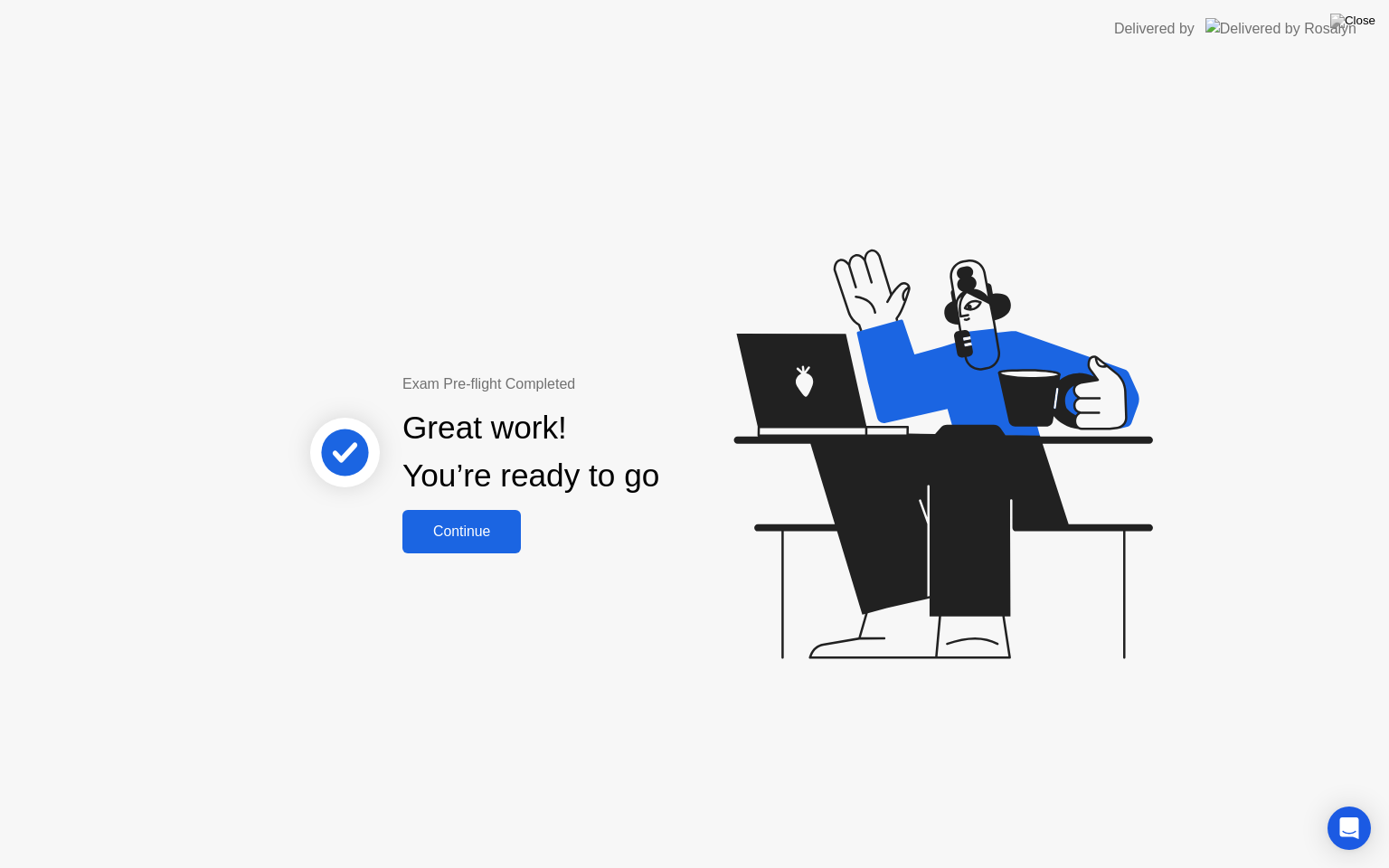
click at [516, 540] on div "Continue" at bounding box center [461, 531] width 107 height 17
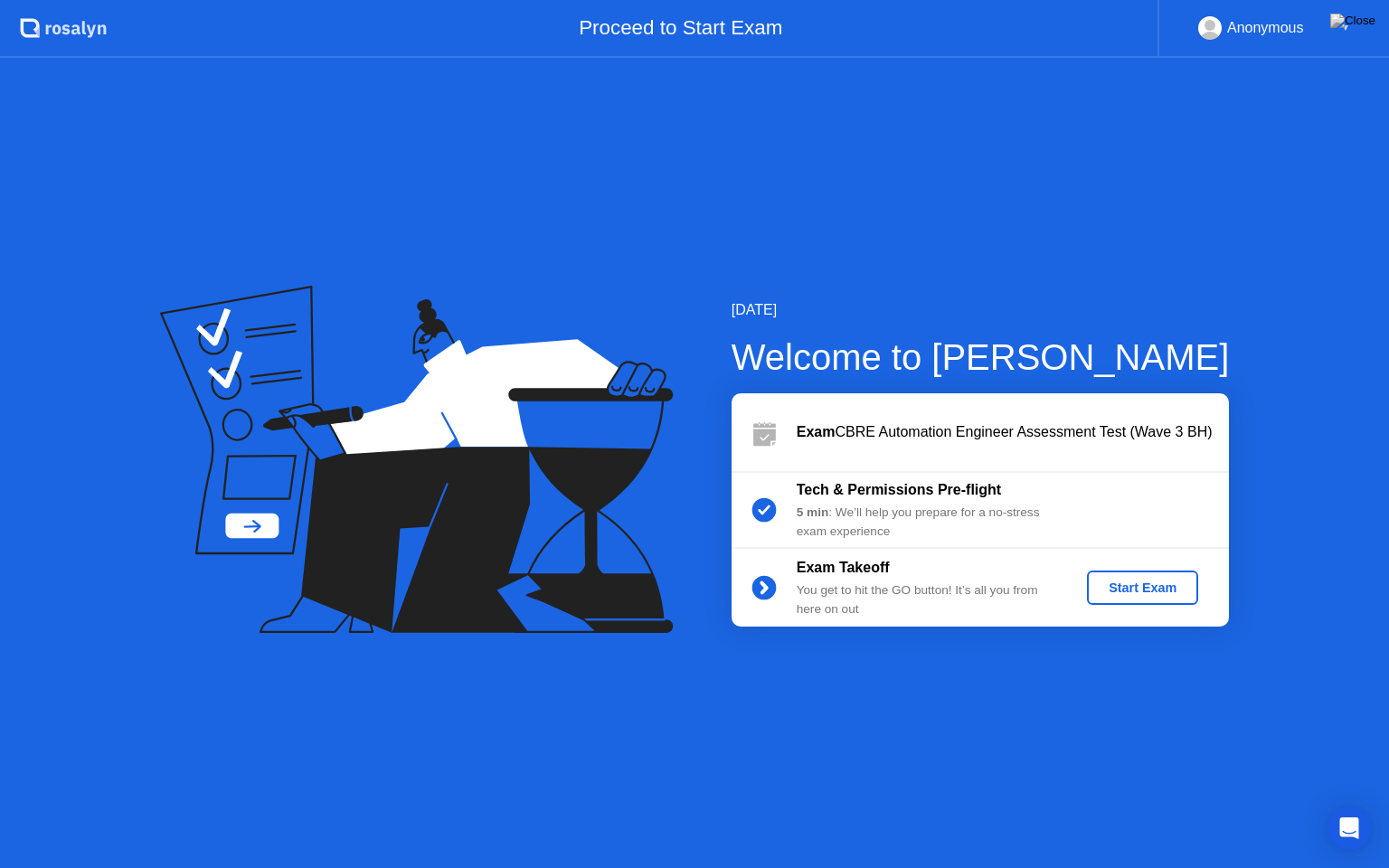
click at [1149, 580] on div "Start Exam" at bounding box center [1143, 587] width 97 height 15
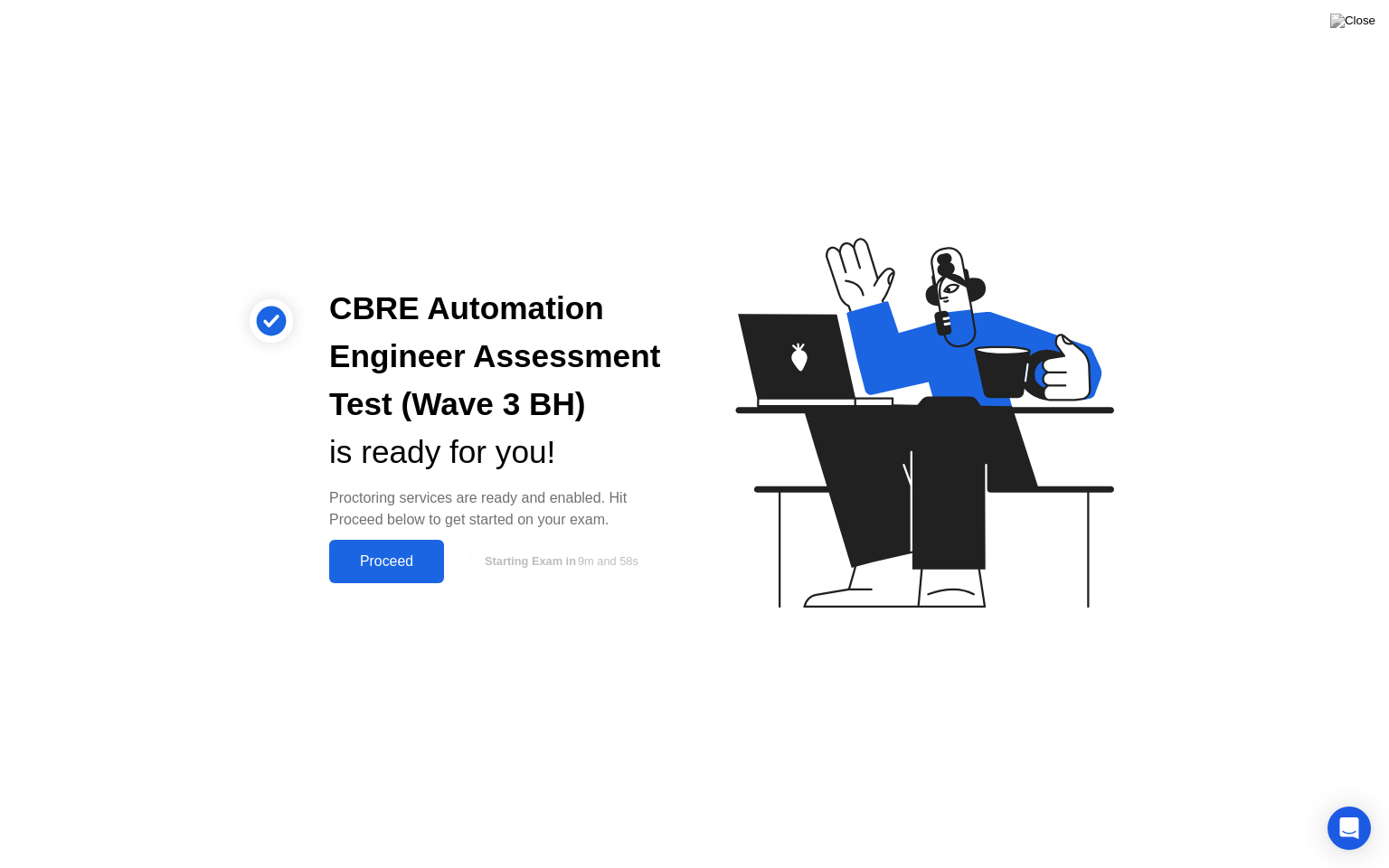
click at [429, 568] on div "Proceed" at bounding box center [386, 561] width 104 height 17
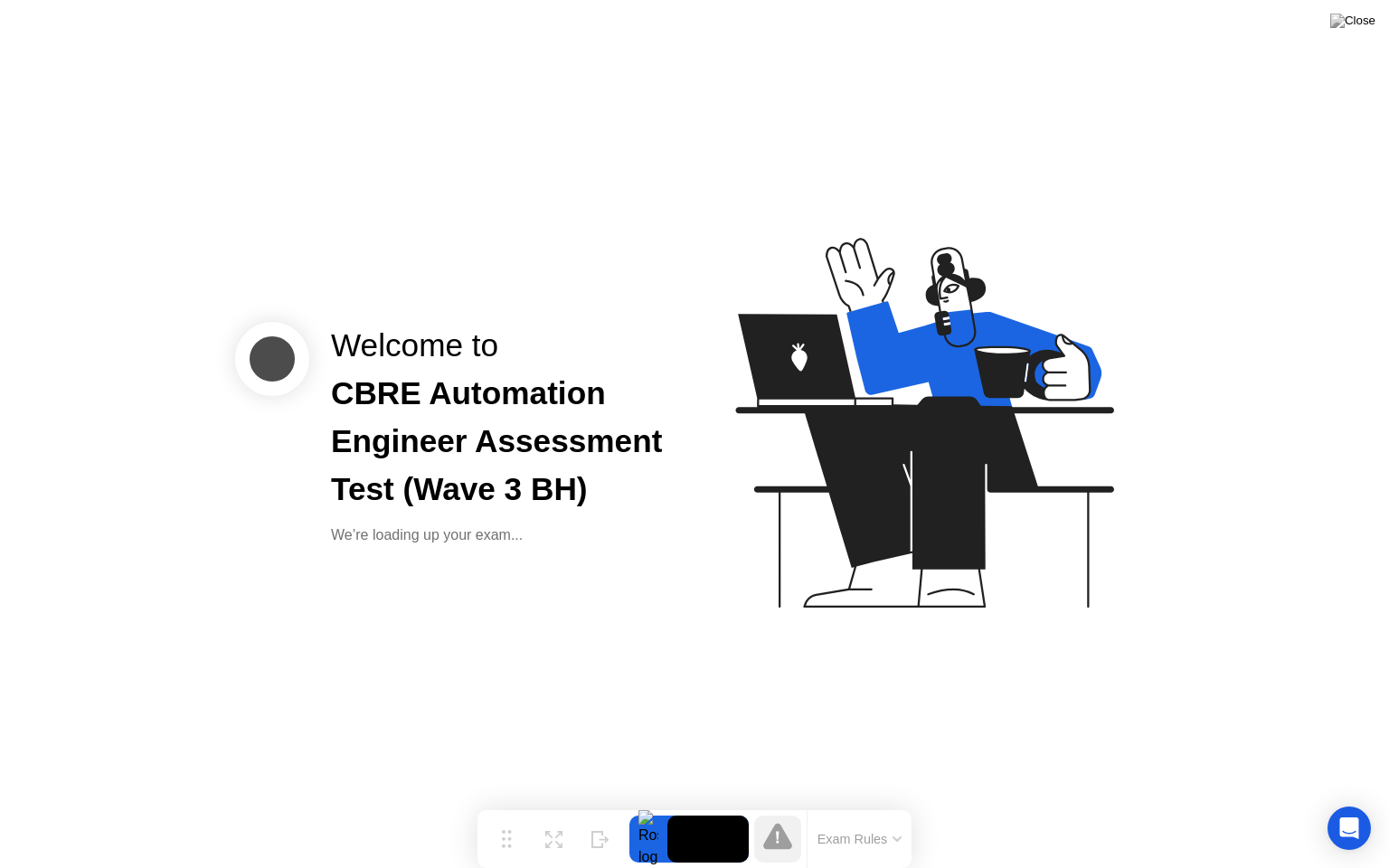
click at [594, 428] on div "CBRE Automation Engineer Assessment Test (Wave 3 BH)" at bounding box center [498, 440] width 334 height 143
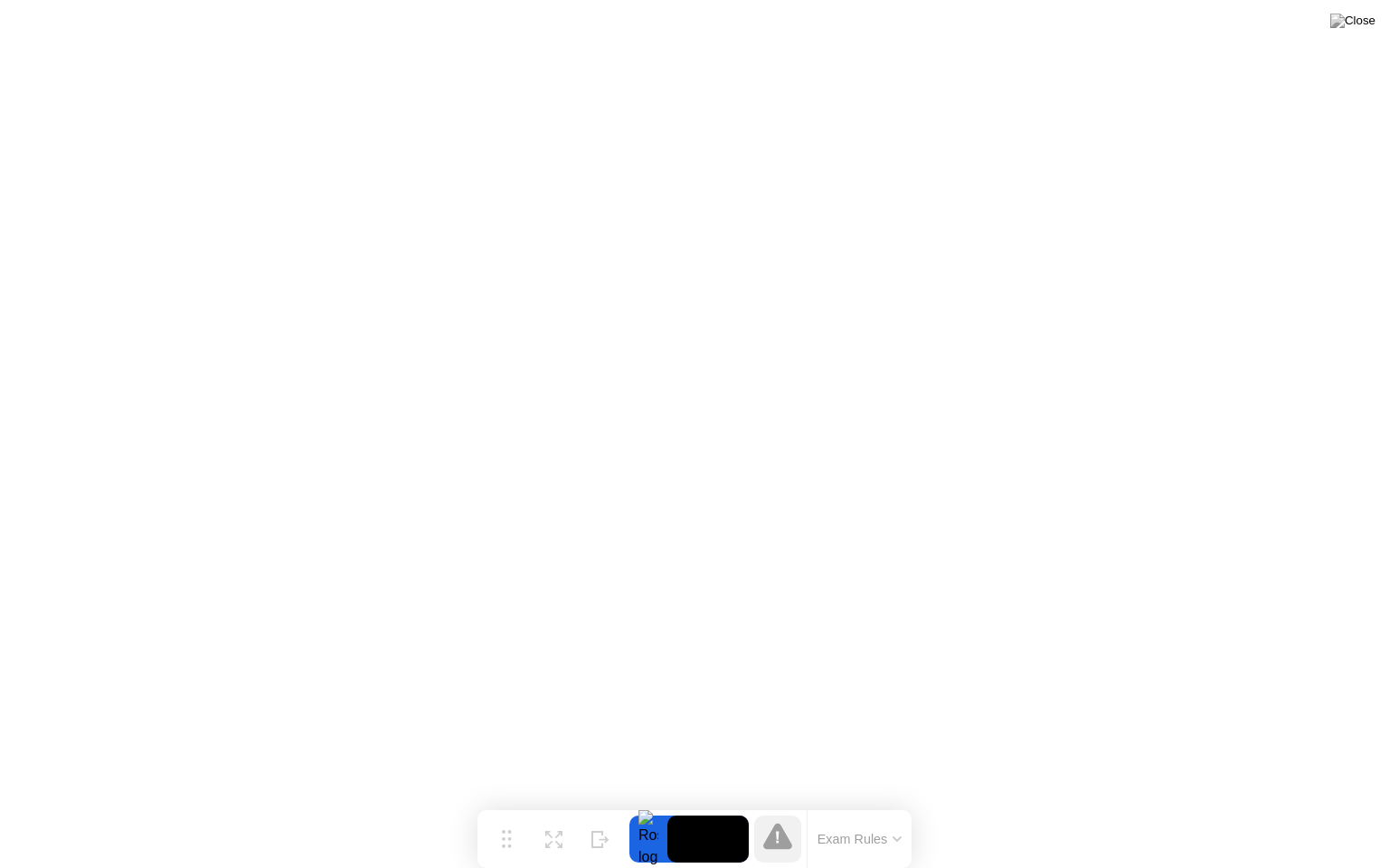
click at [872, 804] on button "Exam Rules" at bounding box center [860, 838] width 96 height 17
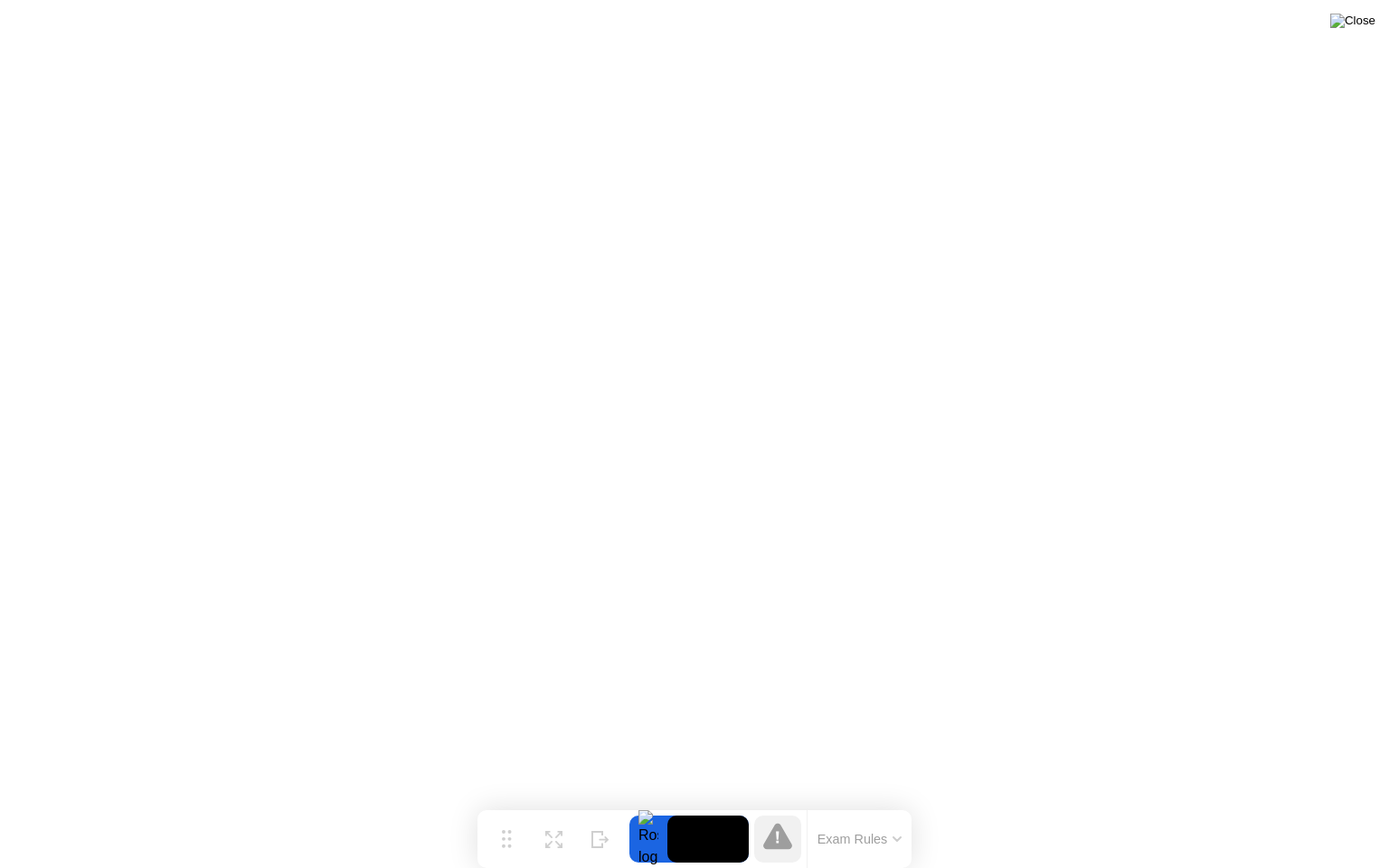
click at [1365, 28] on img at bounding box center [1354, 21] width 45 height 15
